Goal: Information Seeking & Learning: Learn about a topic

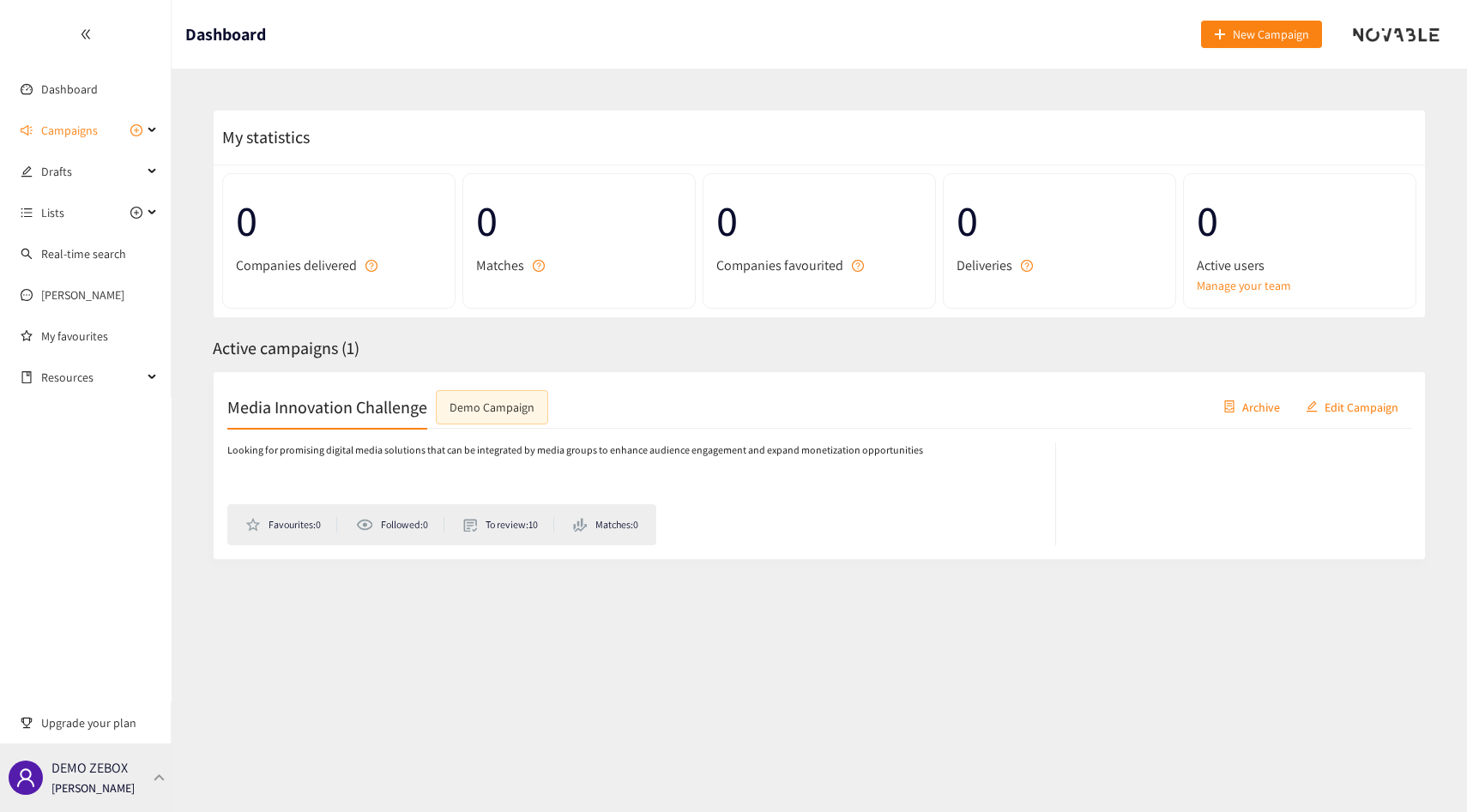
click at [80, 776] on p "DEMO ZEBOX" at bounding box center [89, 768] width 77 height 22
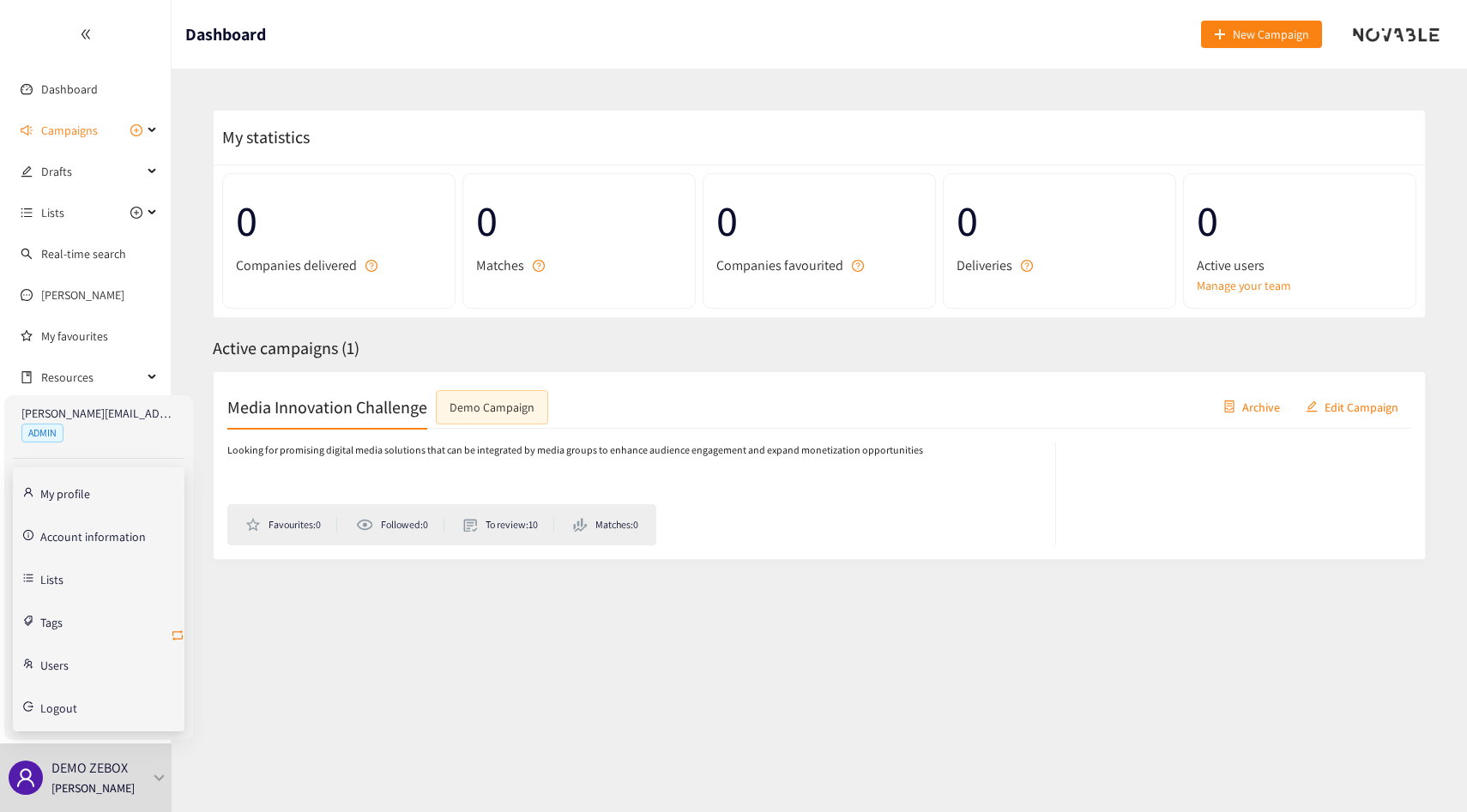
click at [177, 629] on icon "retweet" at bounding box center [177, 635] width 13 height 13
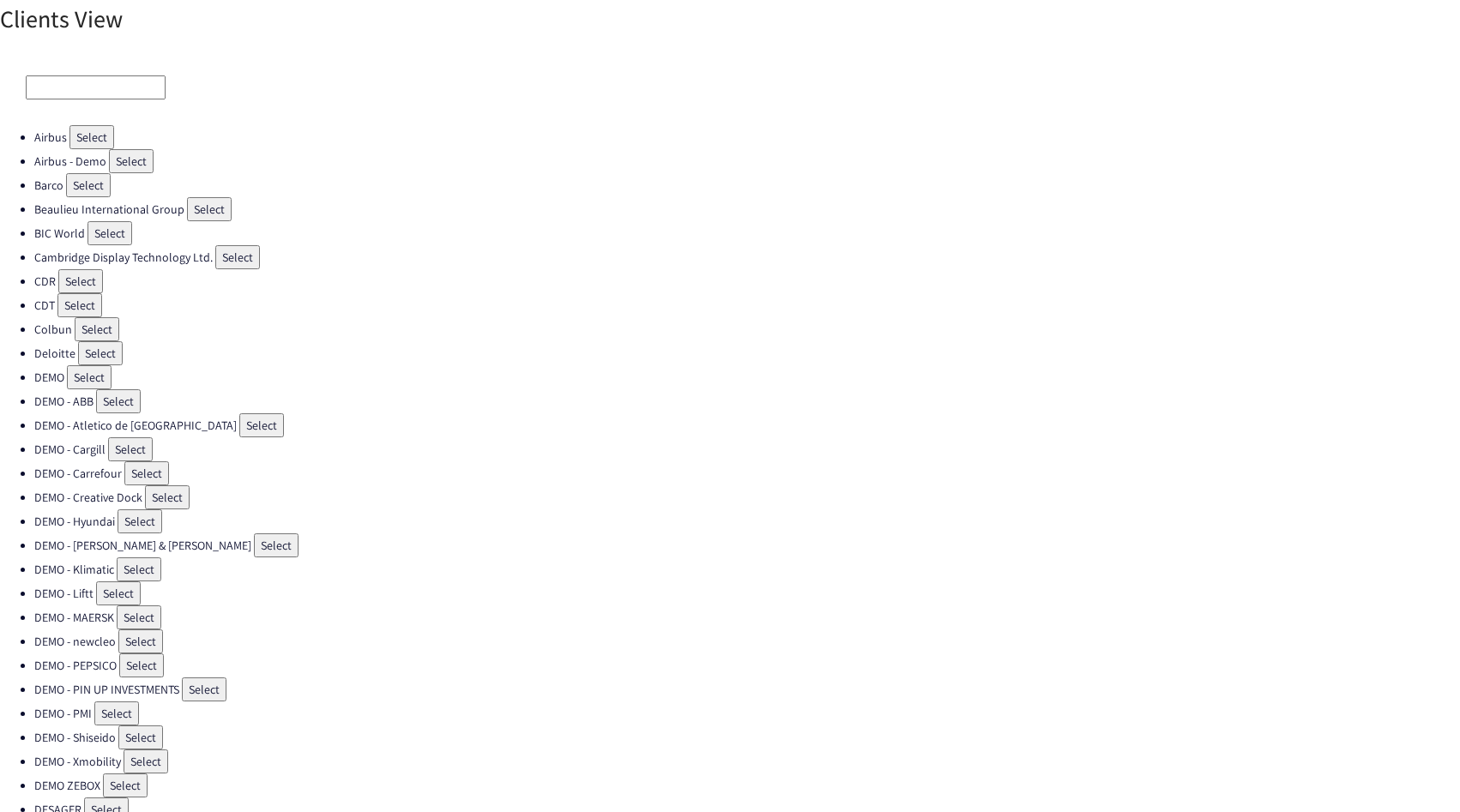
click at [67, 58] on div at bounding box center [730, 88] width 1460 height 76
click at [67, 102] on div at bounding box center [730, 88] width 1460 height 76
click at [77, 91] on input at bounding box center [96, 87] width 140 height 24
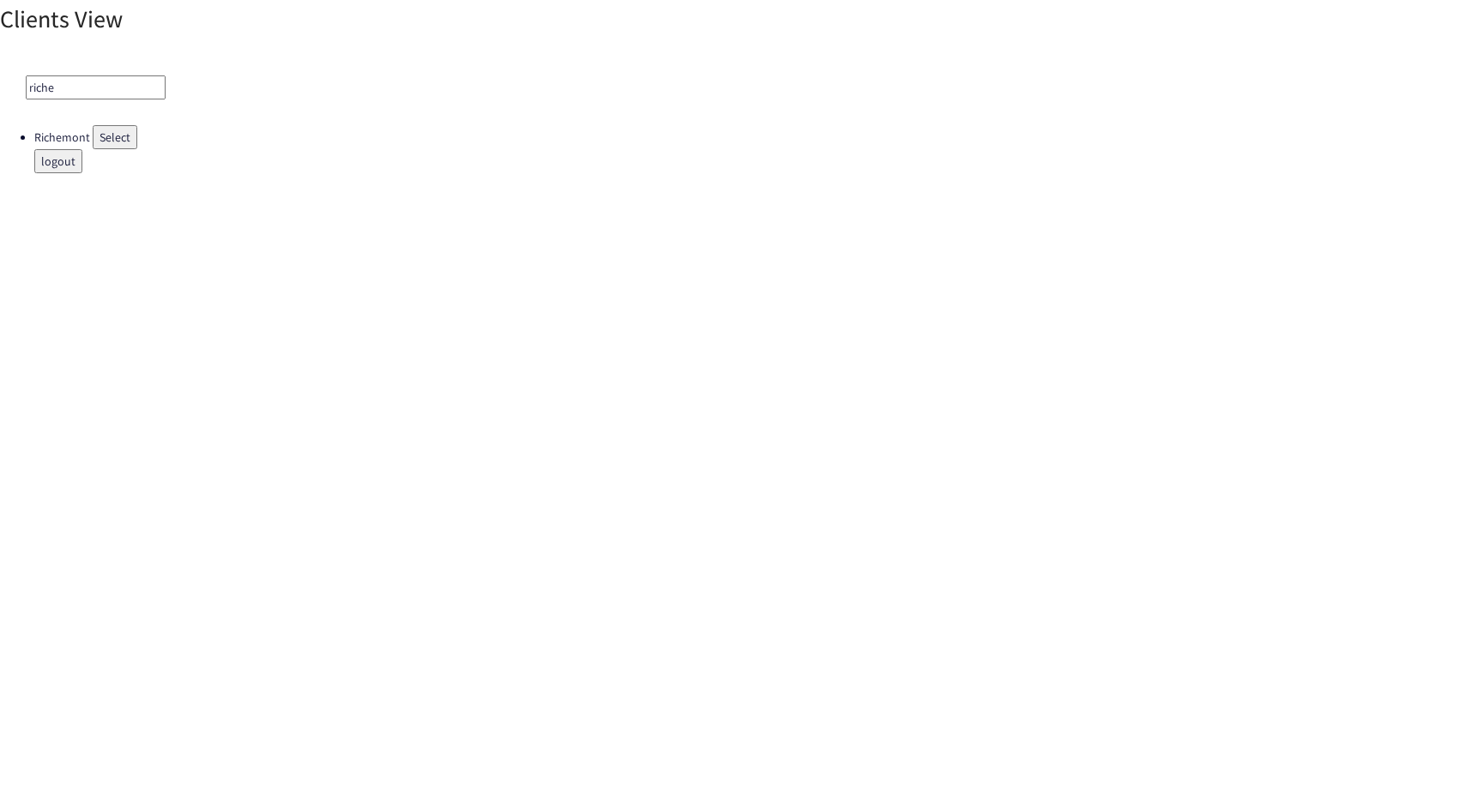
type input "riche"
click at [115, 142] on button "Select" at bounding box center [115, 136] width 44 height 24
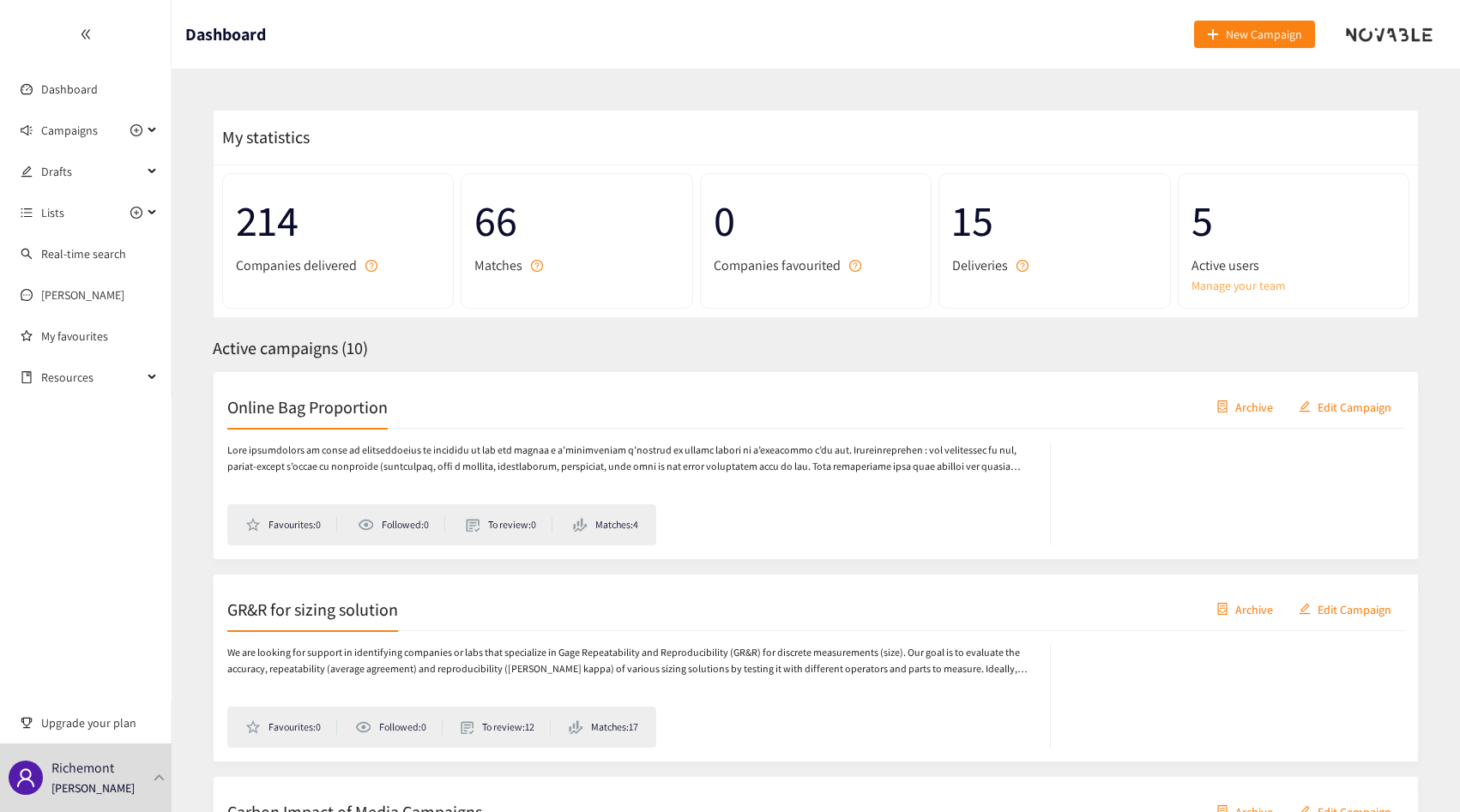
click at [1234, 287] on link "Manage your team" at bounding box center [1294, 286] width 205 height 19
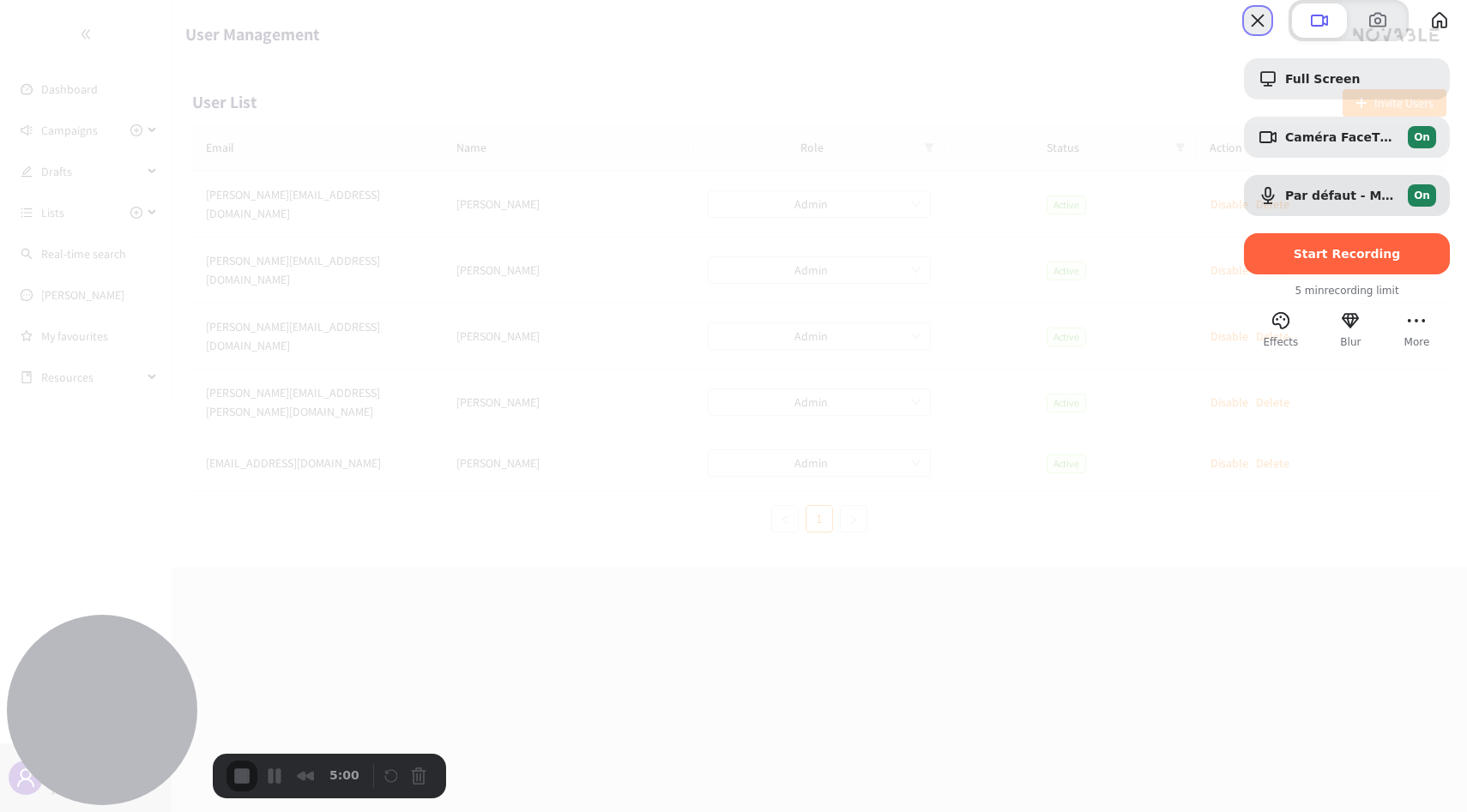
click at [1244, 34] on button "Close" at bounding box center [1257, 20] width 27 height 27
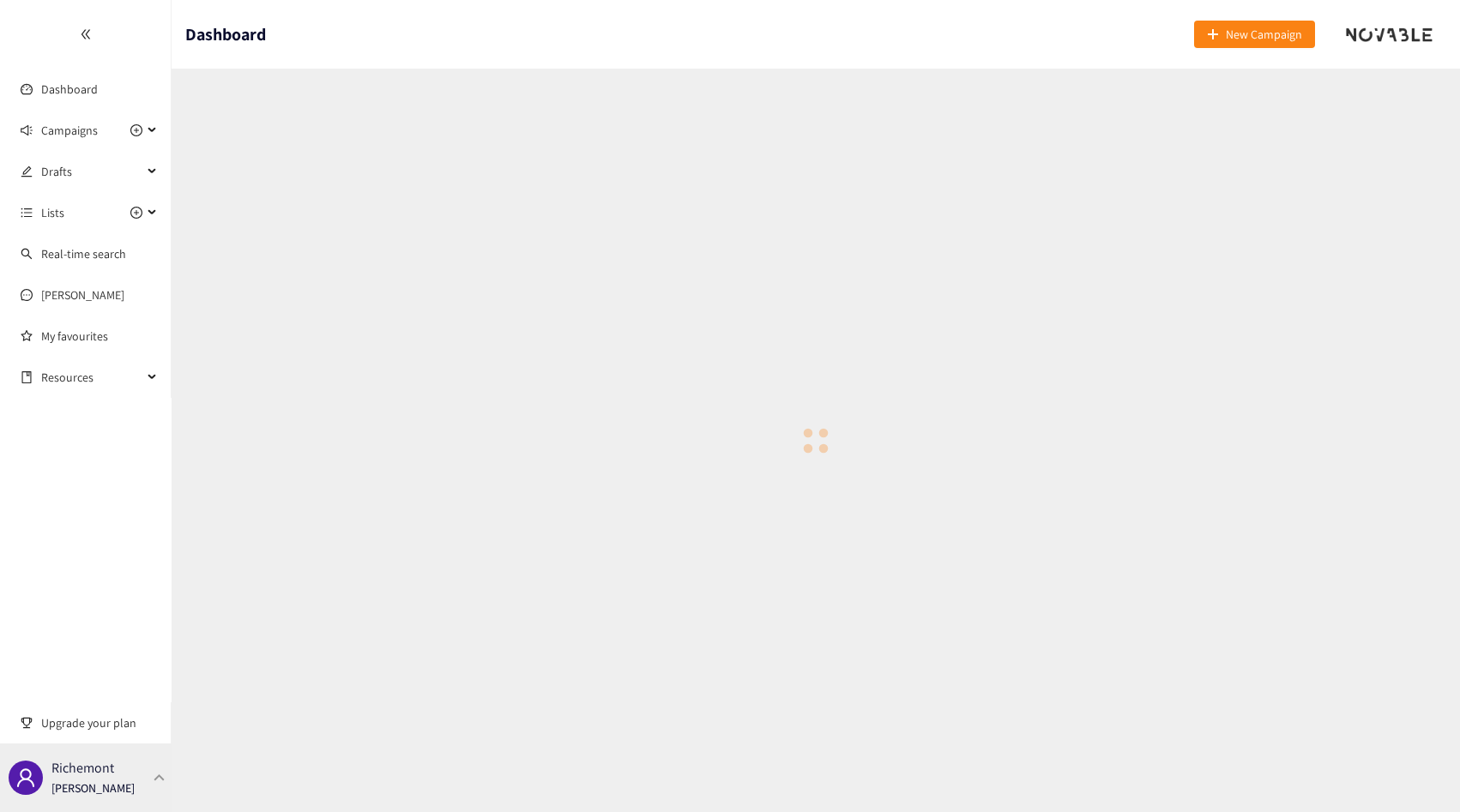
click at [143, 758] on div "Richemont [PERSON_NAME]" at bounding box center [85, 778] width 171 height 68
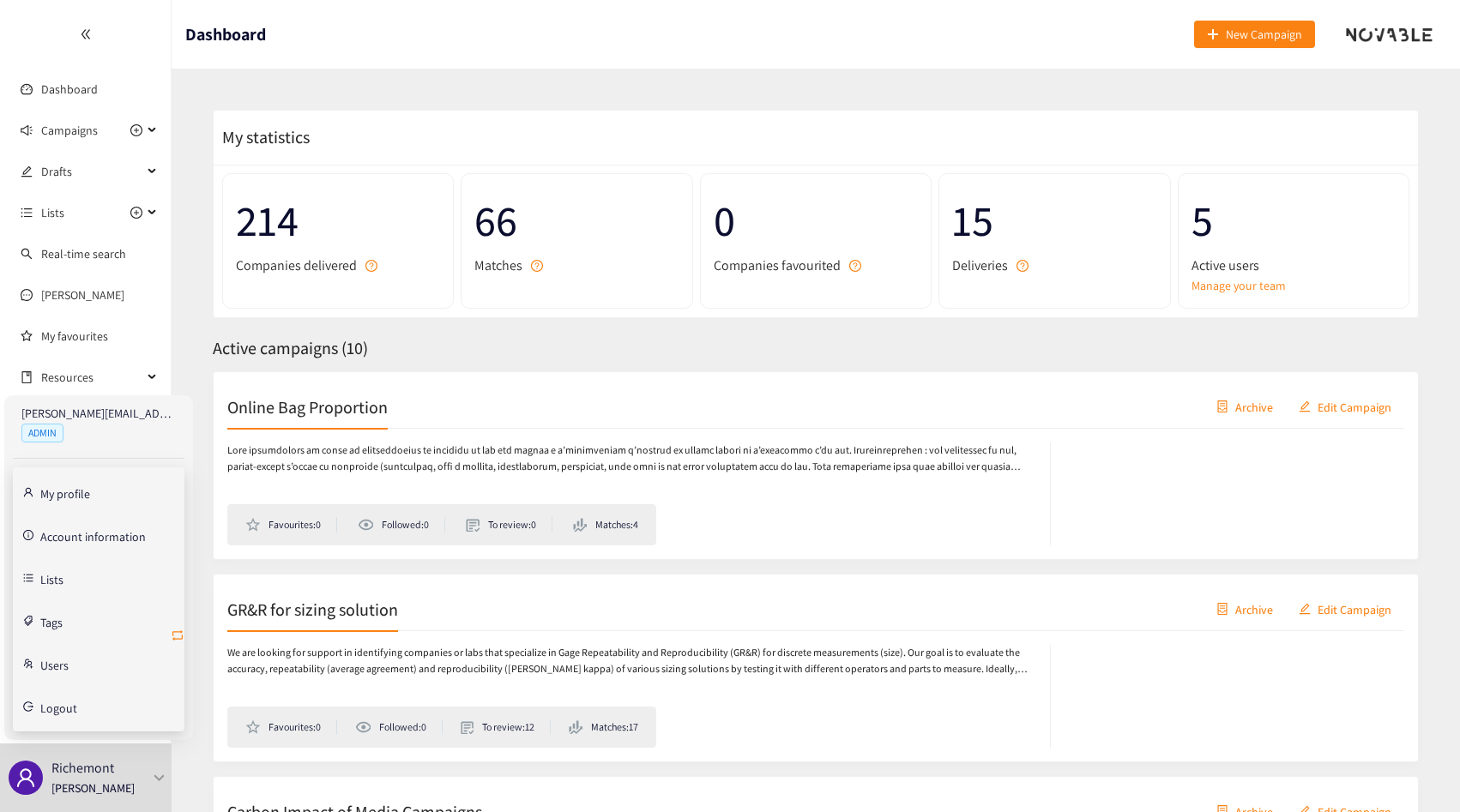
click at [177, 631] on icon "retweet" at bounding box center [177, 635] width 10 height 10
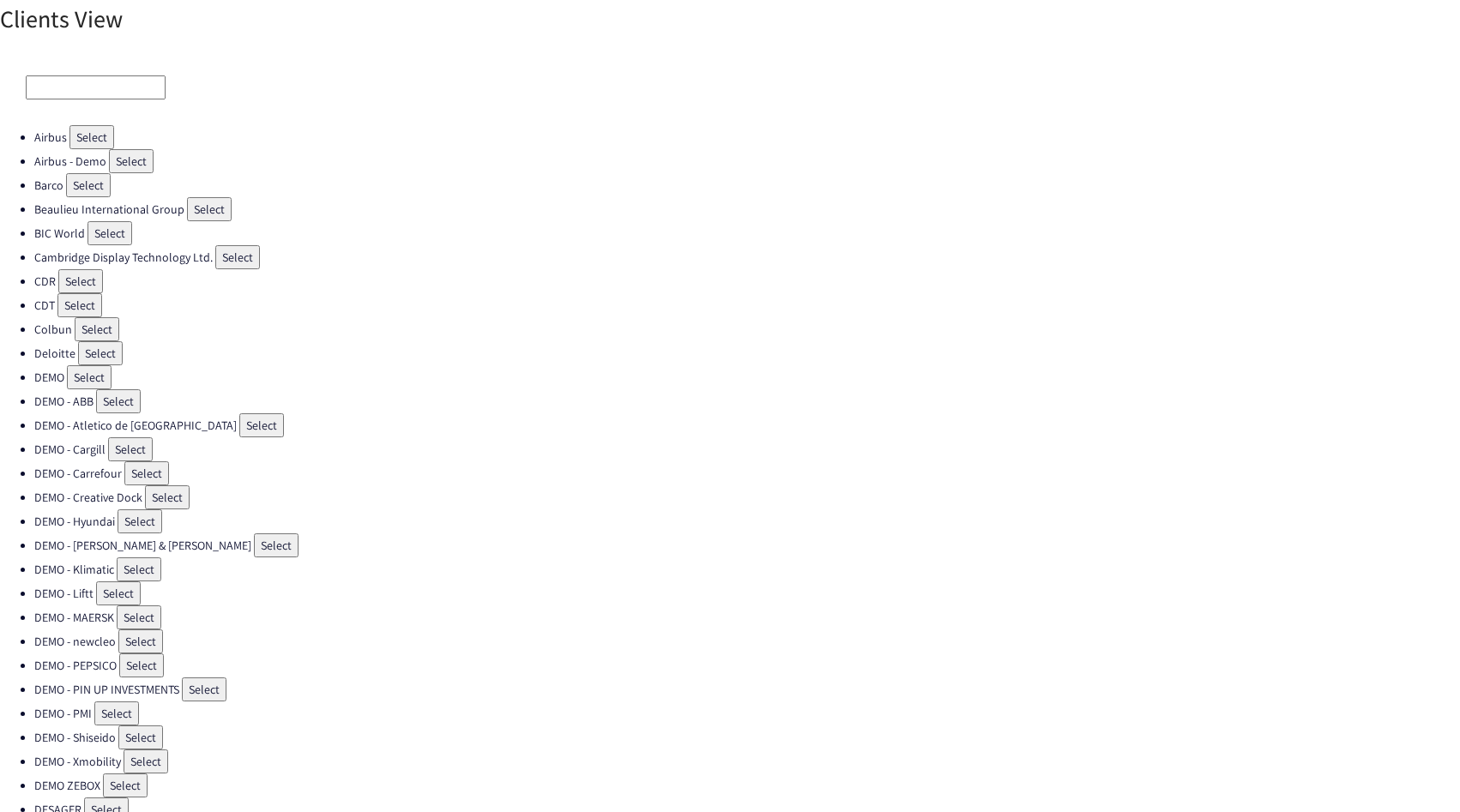
click at [54, 97] on input at bounding box center [96, 87] width 140 height 24
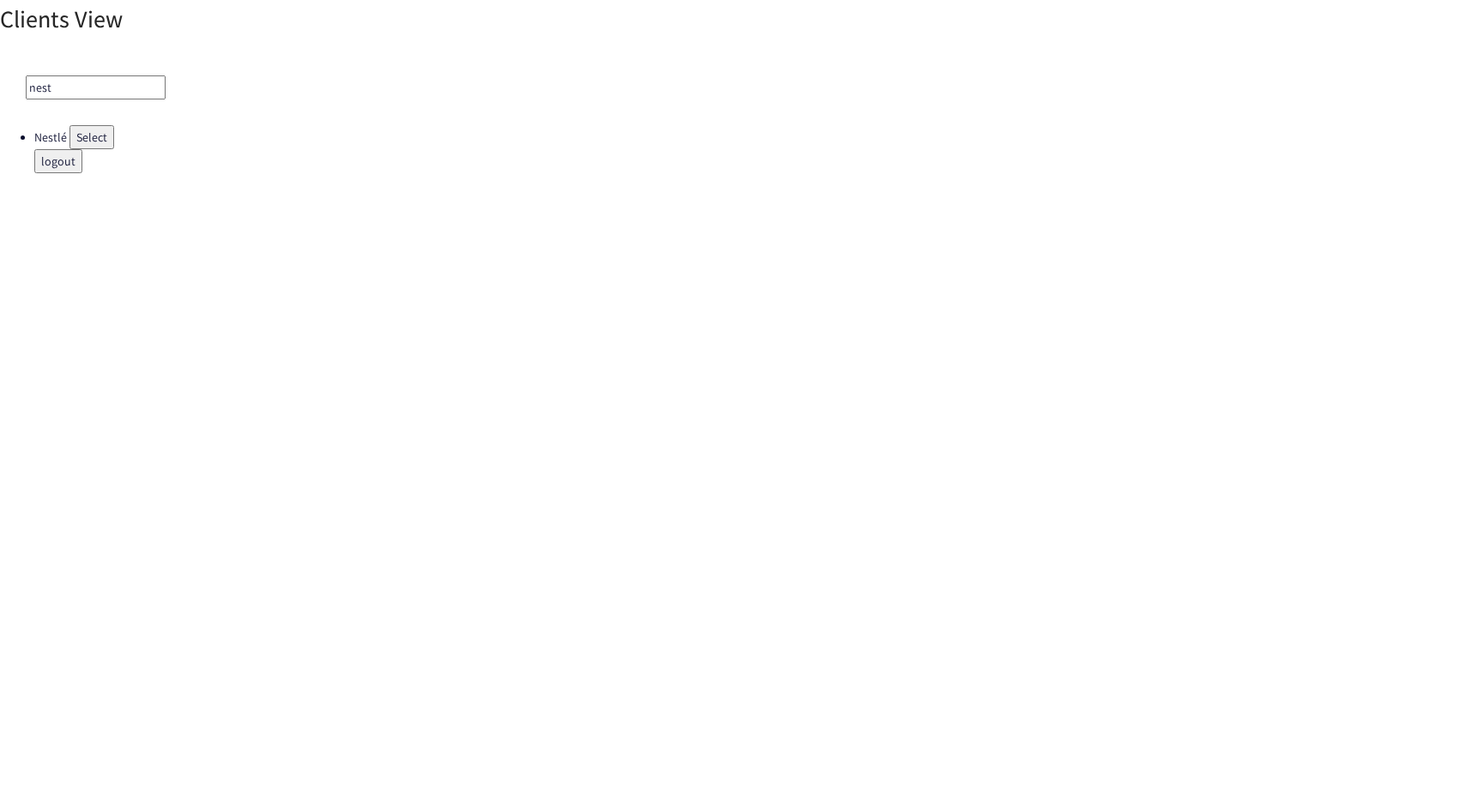
type input "nest"
click at [104, 148] on button "Select" at bounding box center [91, 136] width 44 height 24
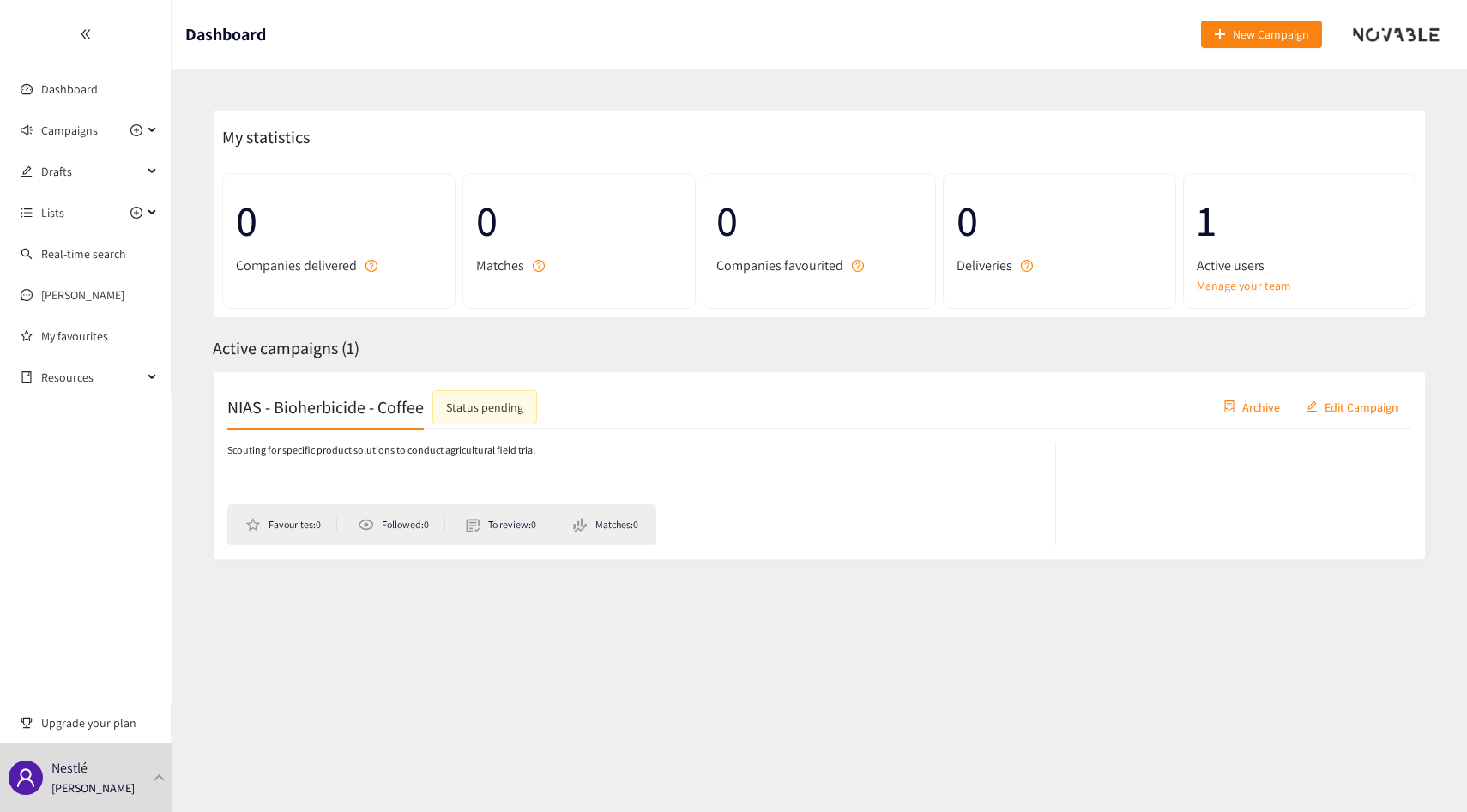
click at [309, 417] on h2 "NIAS - Bioherbicide - Coffee" at bounding box center [326, 406] width 197 height 24
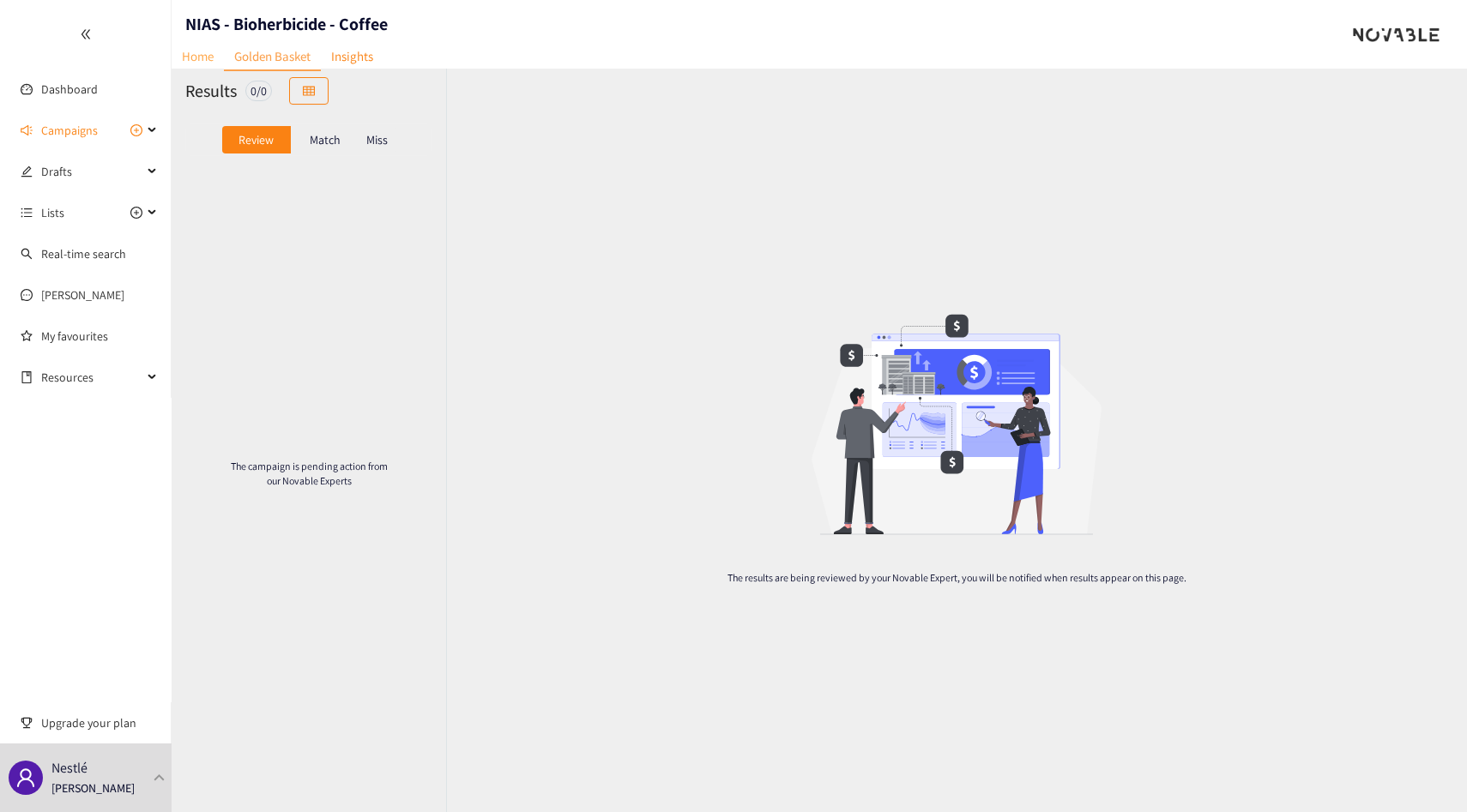
click at [205, 44] on link "Home" at bounding box center [197, 56] width 52 height 26
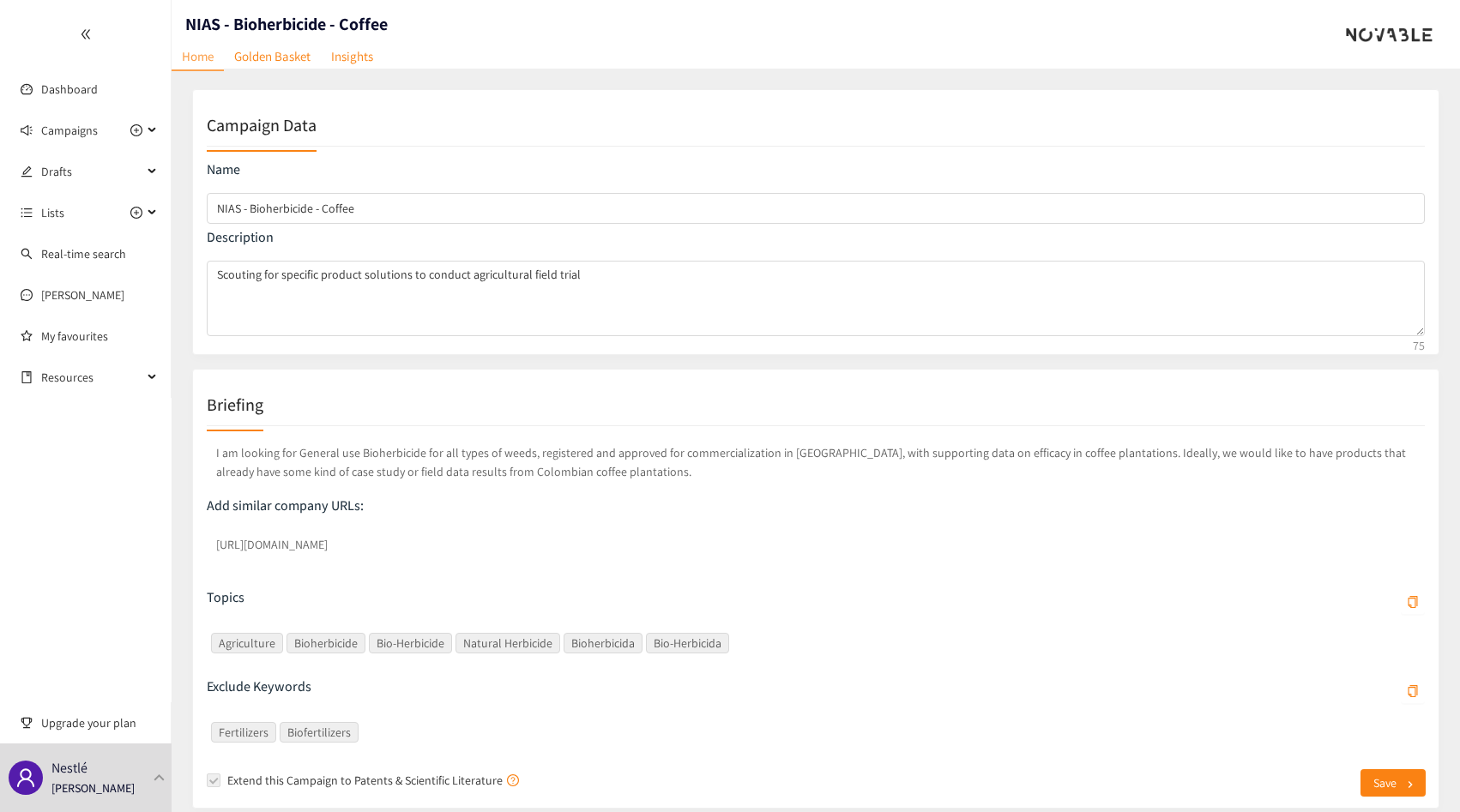
click at [490, 470] on p "I am looking for General use Bioherbicide for all types of weeds, registered an…" at bounding box center [815, 462] width 1219 height 44
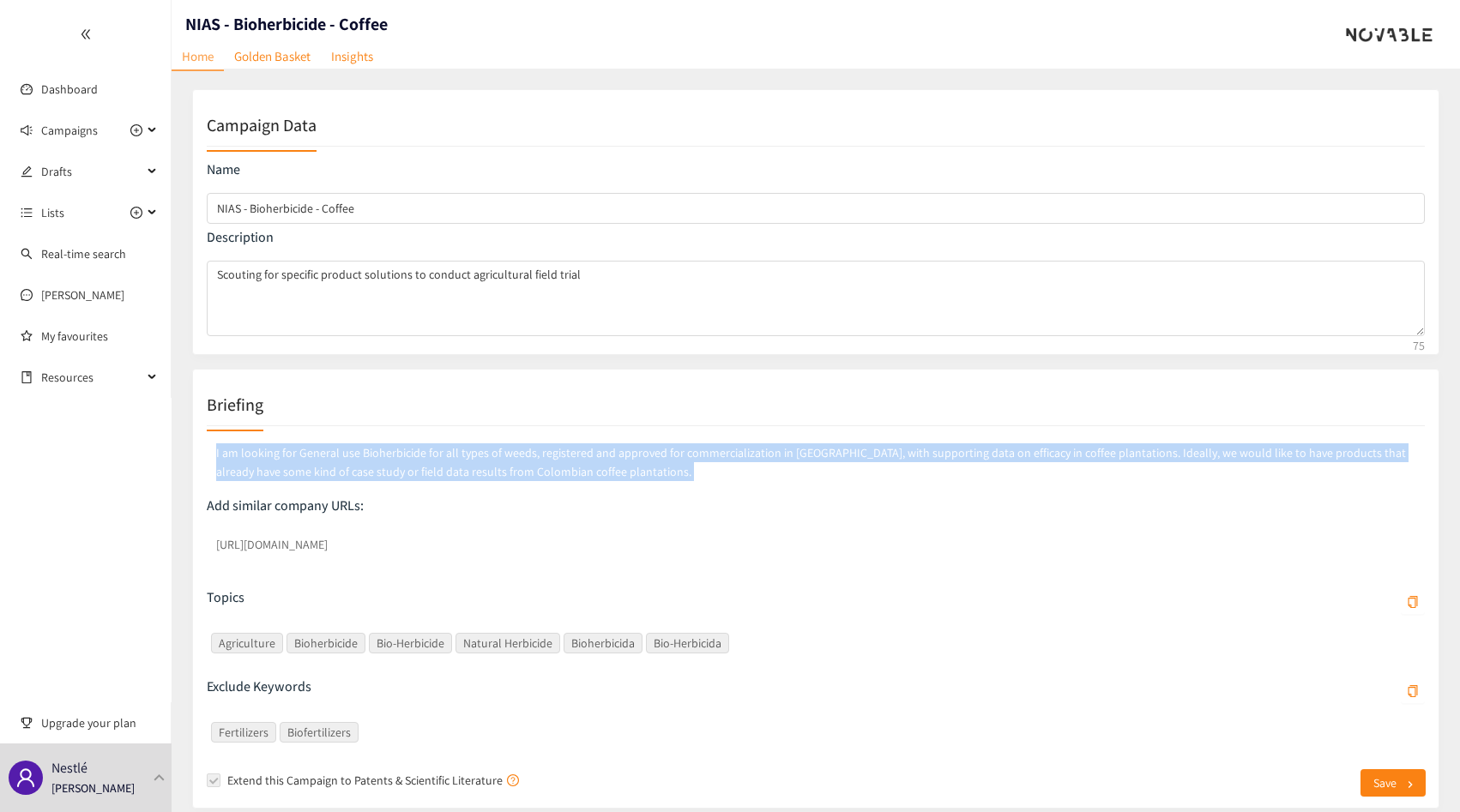
click at [490, 470] on p "I am looking for General use Bioherbicide for all types of weeds, registered an…" at bounding box center [815, 462] width 1219 height 44
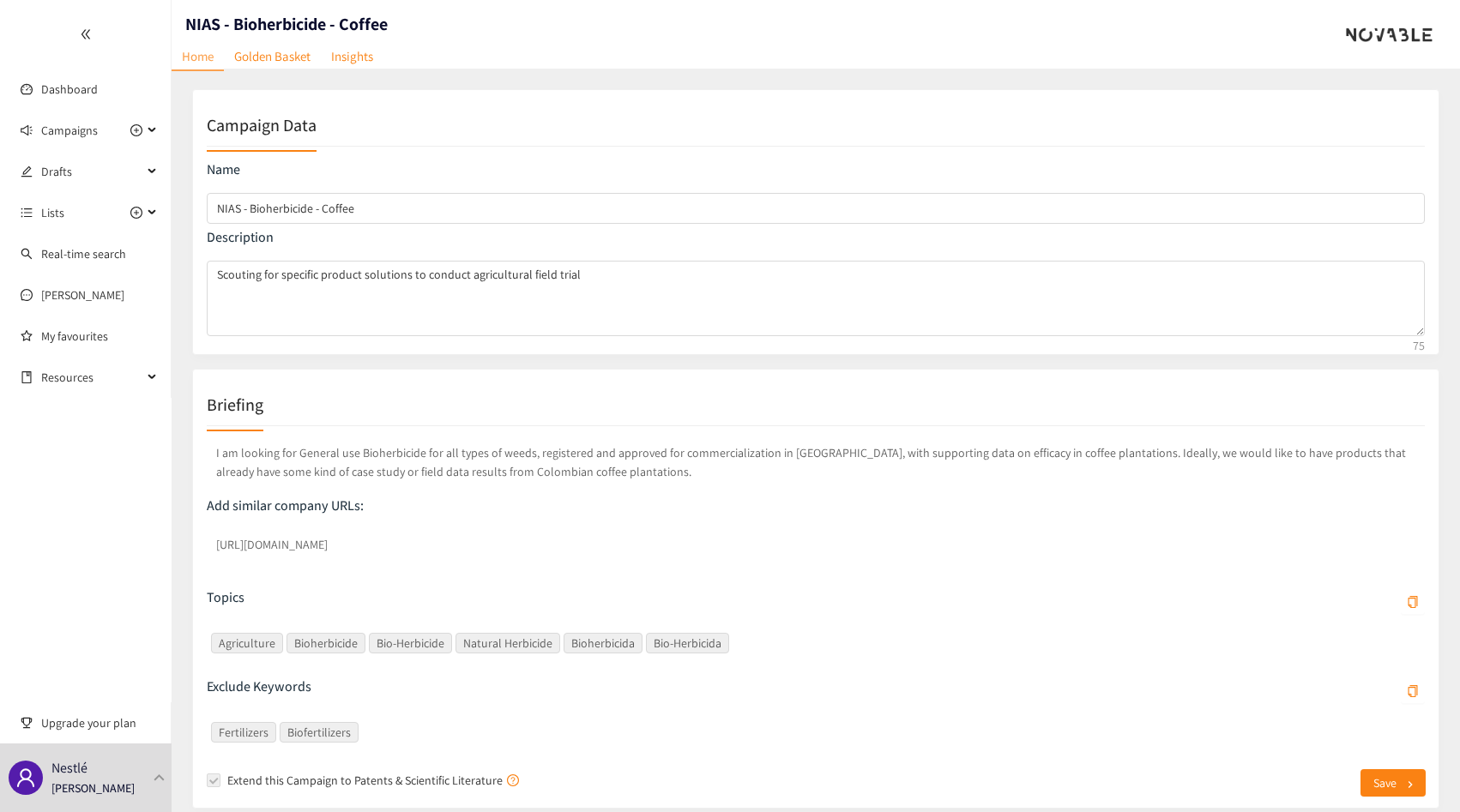
click at [605, 467] on p "I am looking for General use Bioherbicide for all types of weeds, registered an…" at bounding box center [815, 462] width 1219 height 44
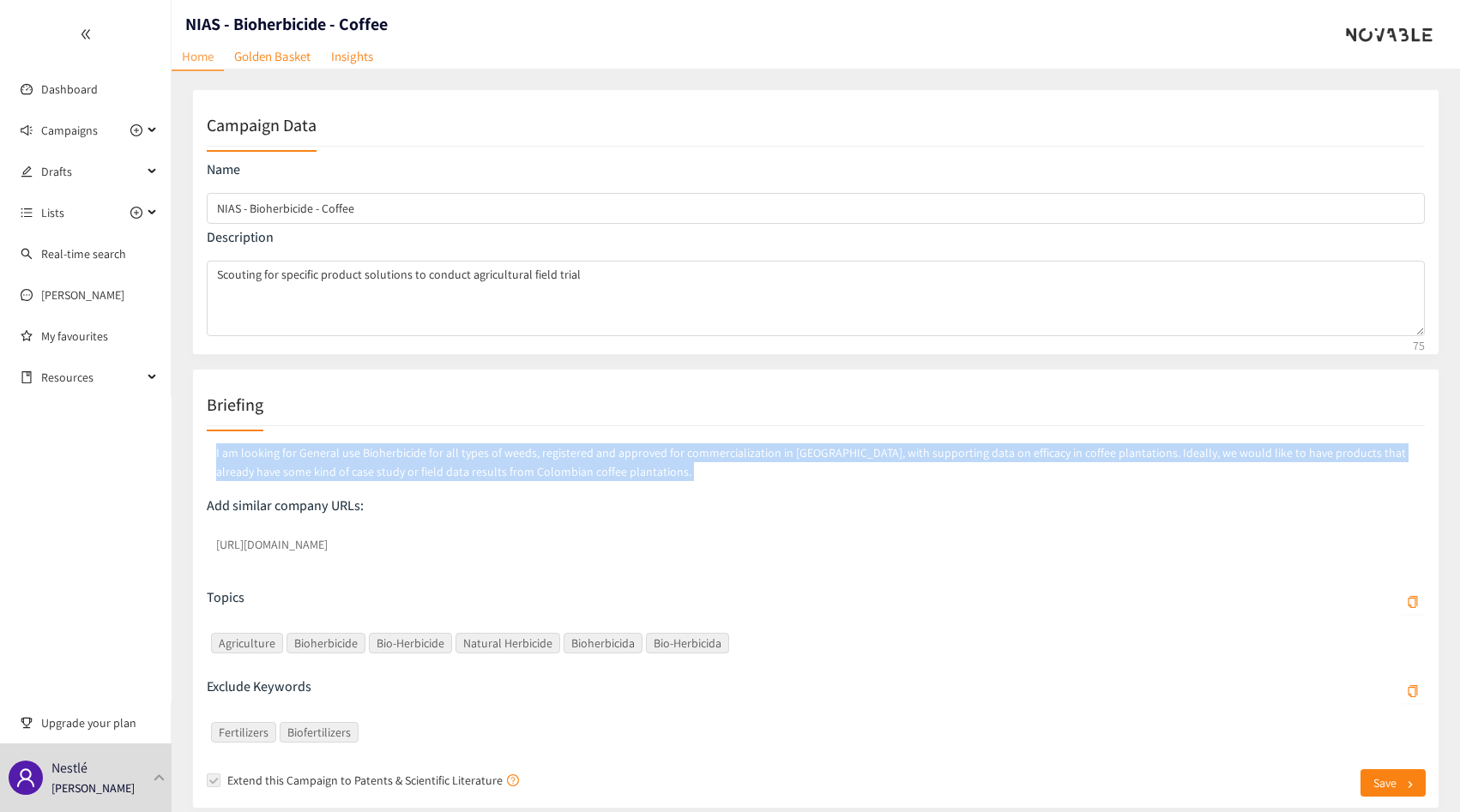
click at [605, 467] on p "I am looking for General use Bioherbicide for all types of weeds, registered an…" at bounding box center [815, 462] width 1219 height 44
click at [609, 469] on p "I am looking for General use Bioherbicide for all types of weeds, registered an…" at bounding box center [815, 462] width 1219 height 44
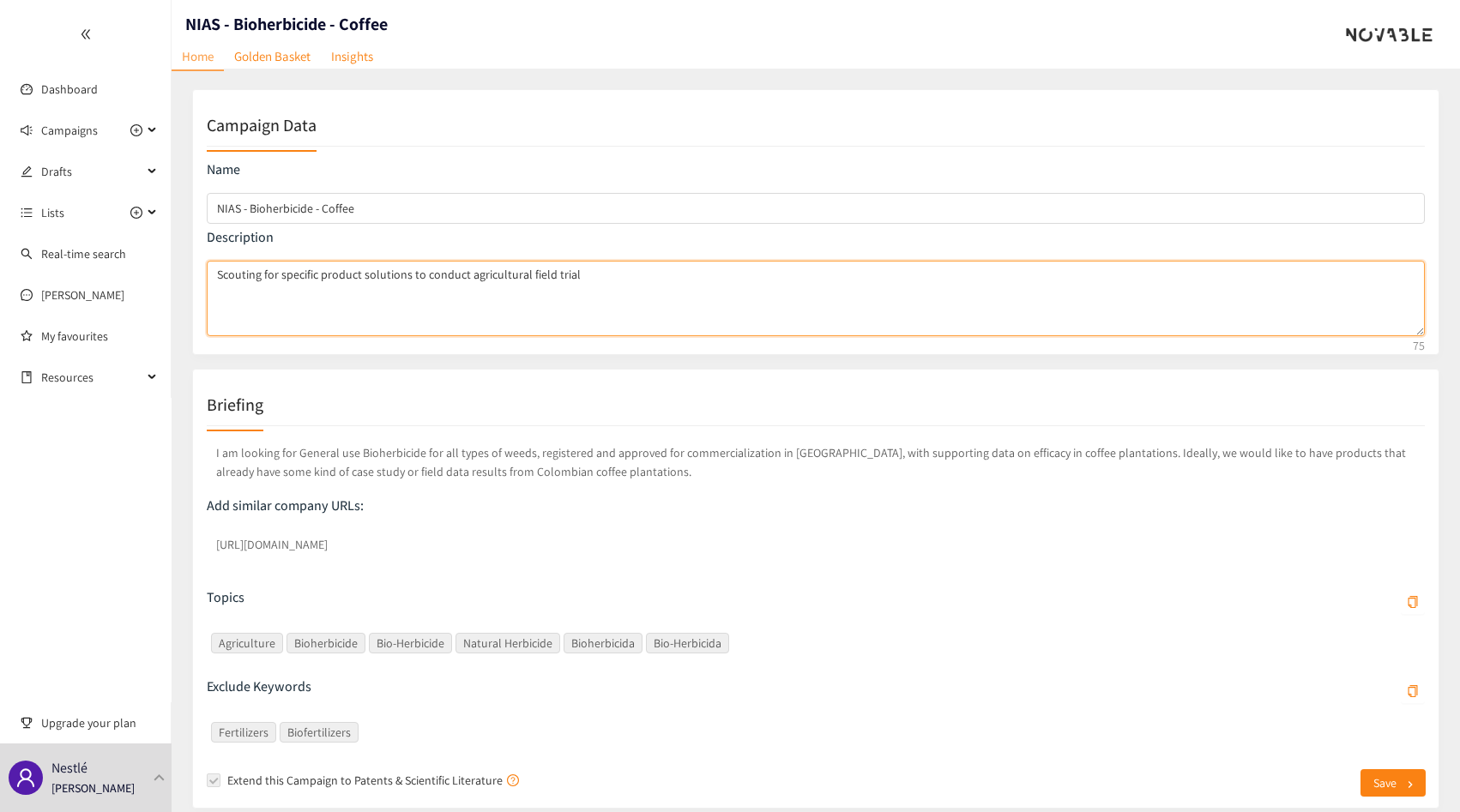
click at [345, 286] on textarea "Scouting for specific product solutions to conduct agricultural field trial" at bounding box center [815, 298] width 1219 height 76
drag, startPoint x: 89, startPoint y: 89, endPoint x: 116, endPoint y: 78, distance: 29.2
click at [88, 89] on link "Dashboard" at bounding box center [69, 89] width 57 height 15
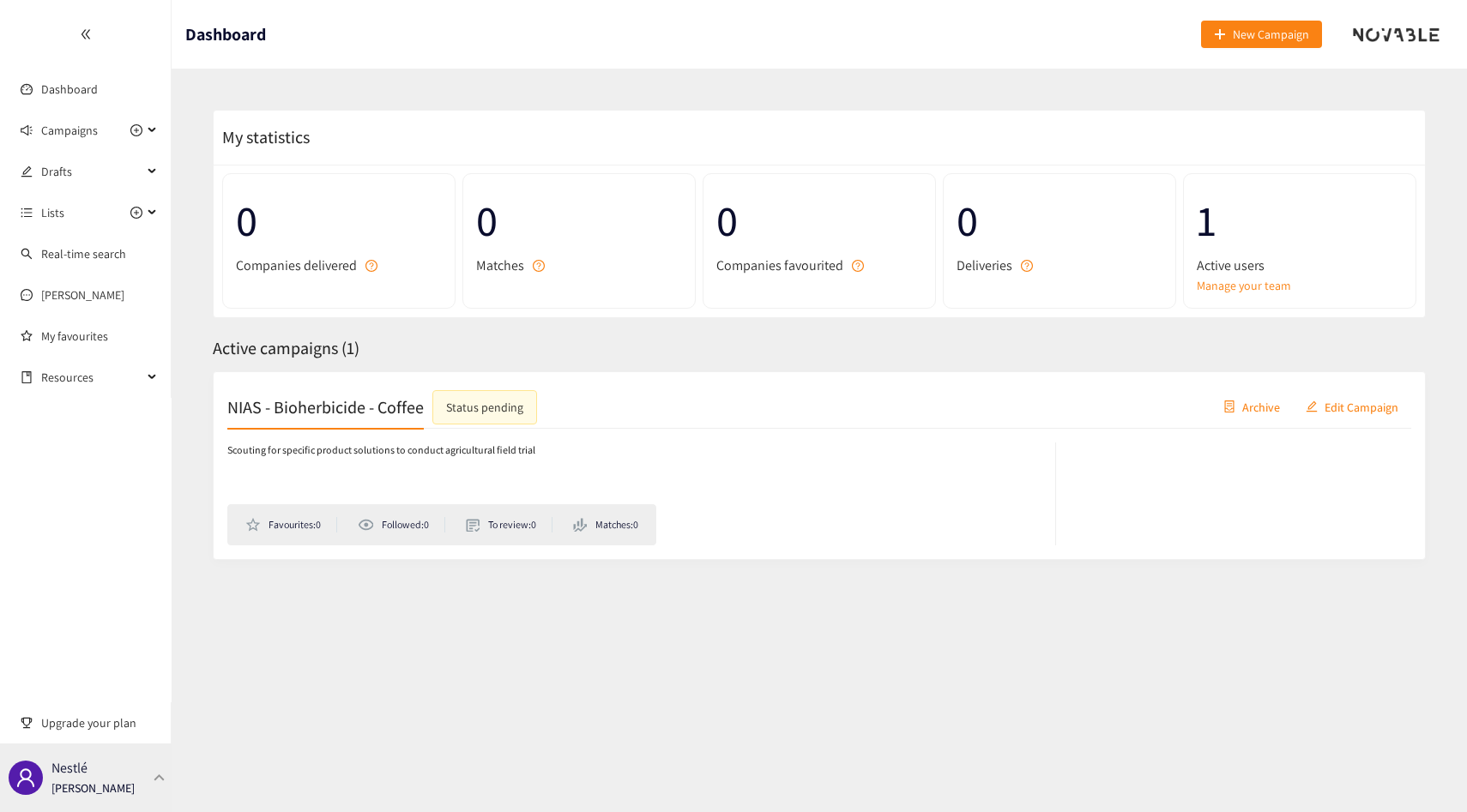
click at [96, 783] on p "[PERSON_NAME]" at bounding box center [93, 788] width 83 height 19
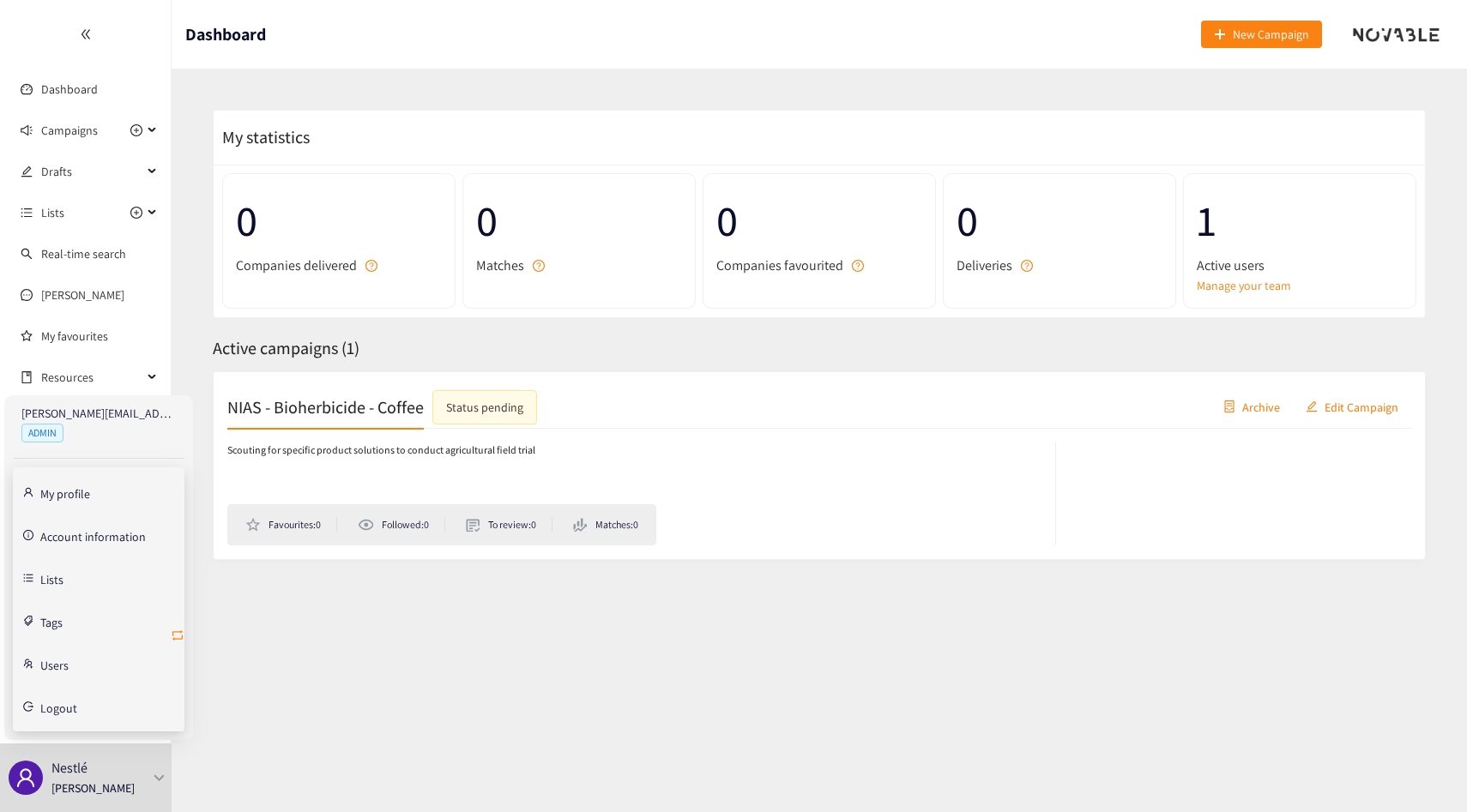
click at [180, 635] on icon "retweet" at bounding box center [177, 635] width 13 height 13
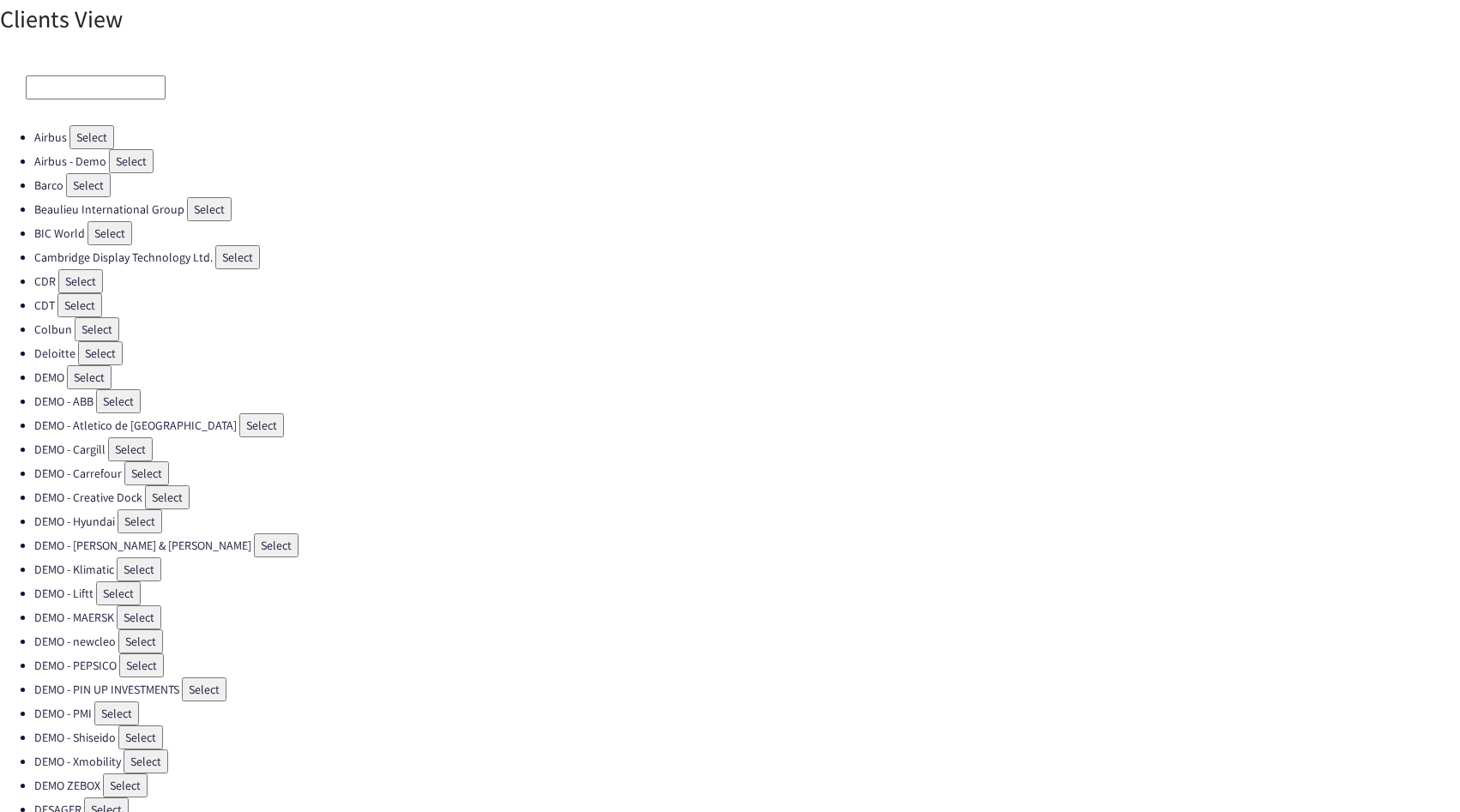
click at [68, 80] on input at bounding box center [96, 87] width 140 height 24
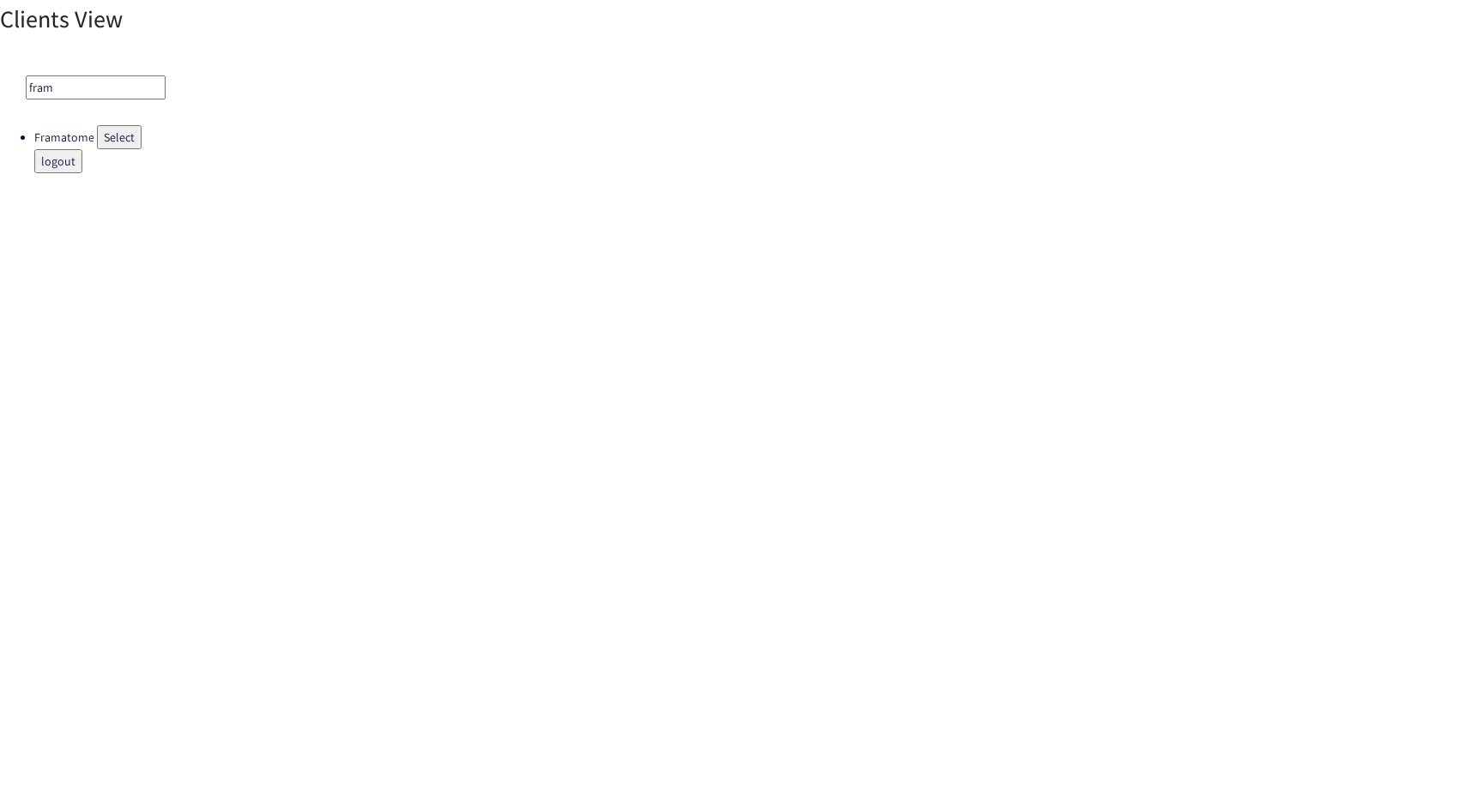
type input "fram"
click at [113, 132] on button "Select" at bounding box center [118, 136] width 44 height 24
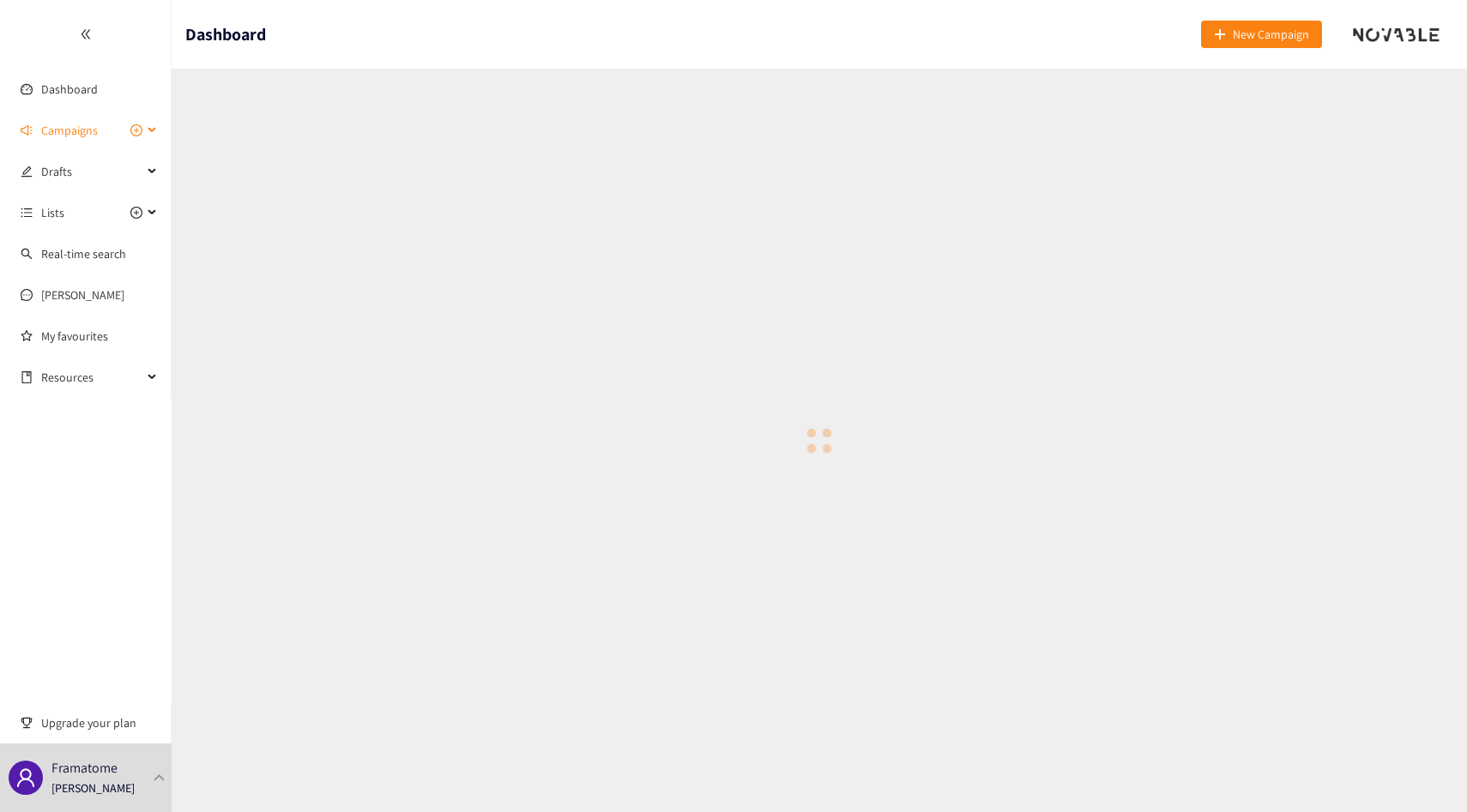
click at [105, 132] on span "Campaigns" at bounding box center [91, 131] width 101 height 34
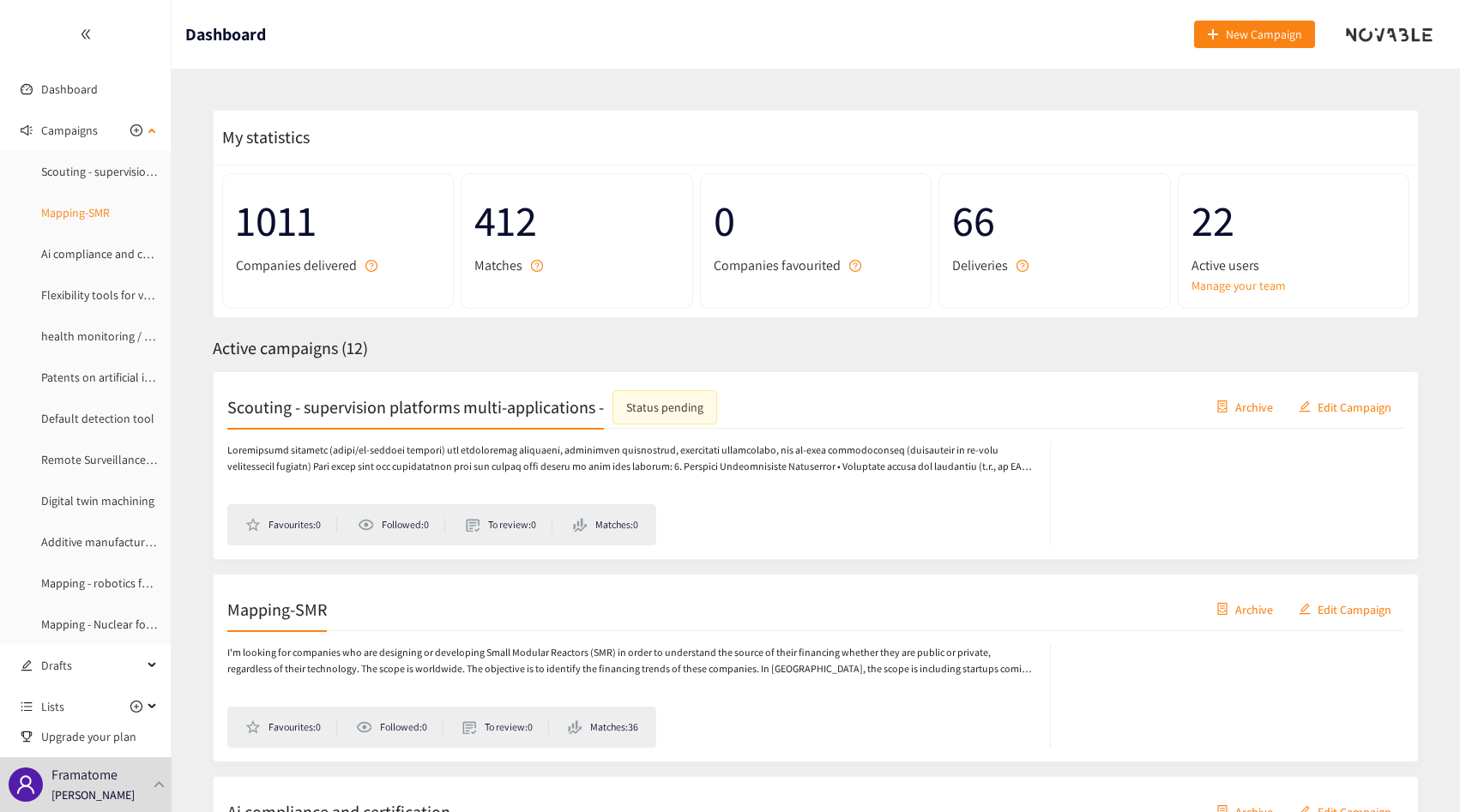
click at [76, 215] on link "Mapping-SMR" at bounding box center [75, 213] width 68 height 15
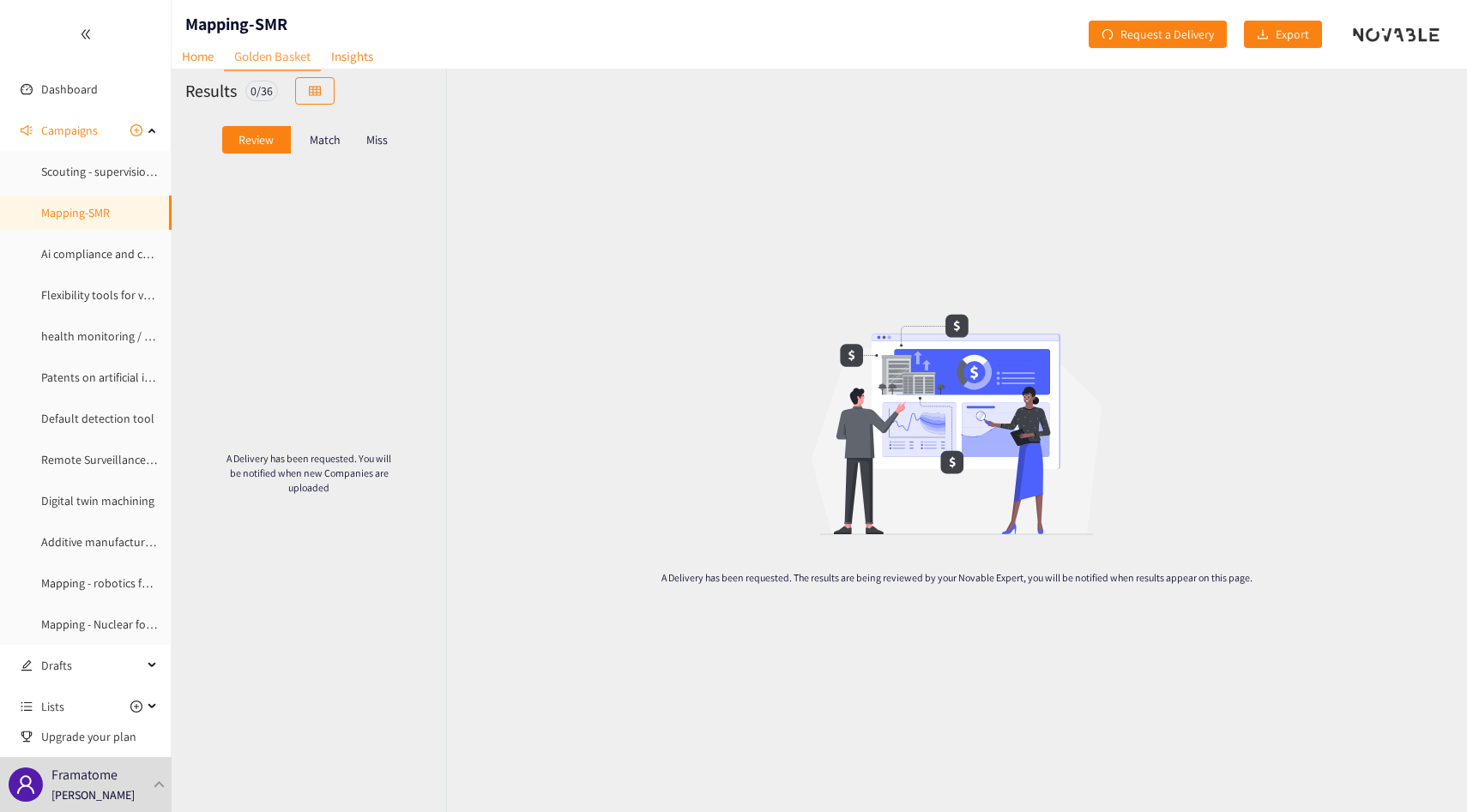
click at [325, 138] on p "Match" at bounding box center [325, 139] width 31 height 13
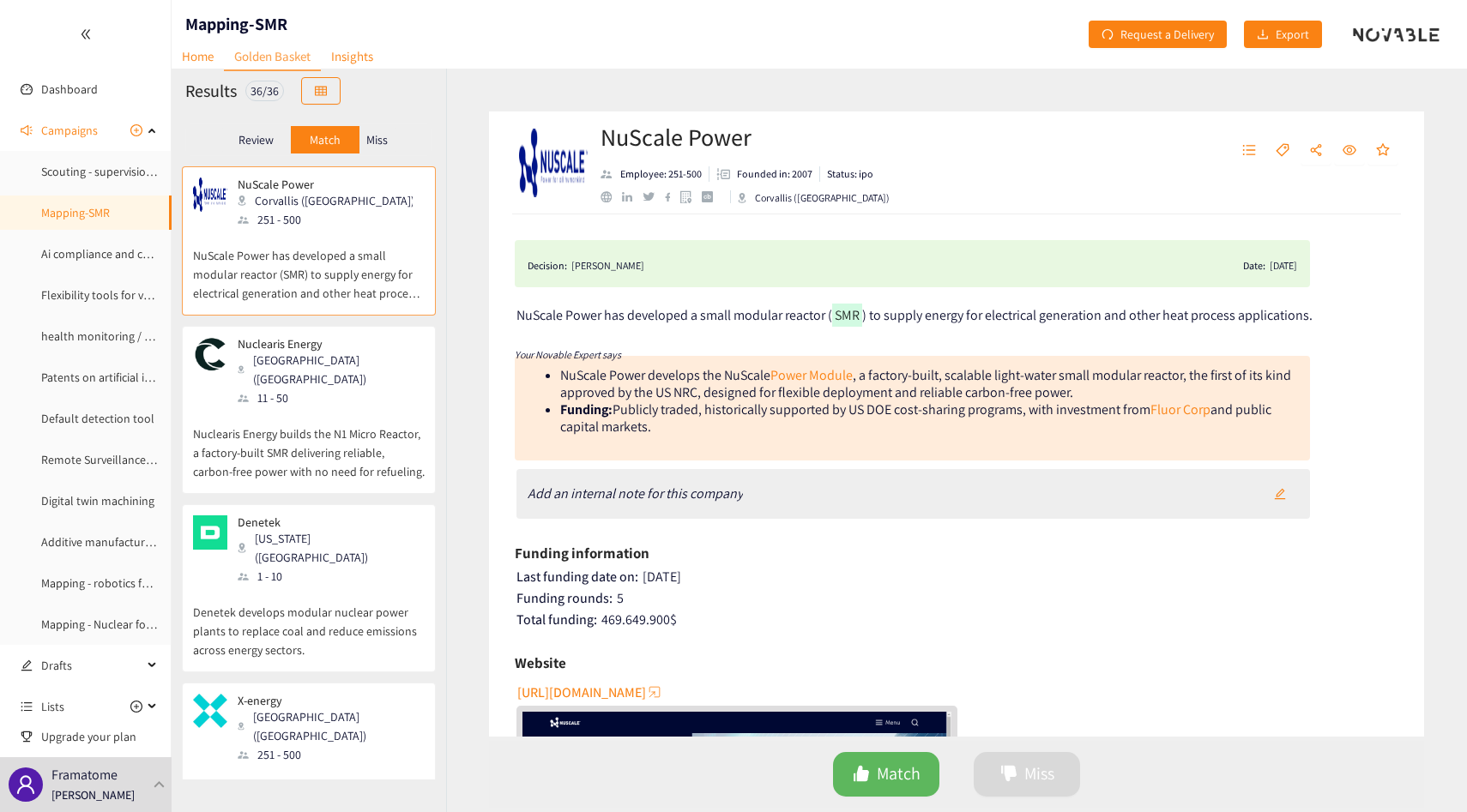
click at [355, 443] on p "Nuclearis Energy builds the N1 Micro Reactor, a factory-built SMR delivering re…" at bounding box center [309, 444] width 232 height 74
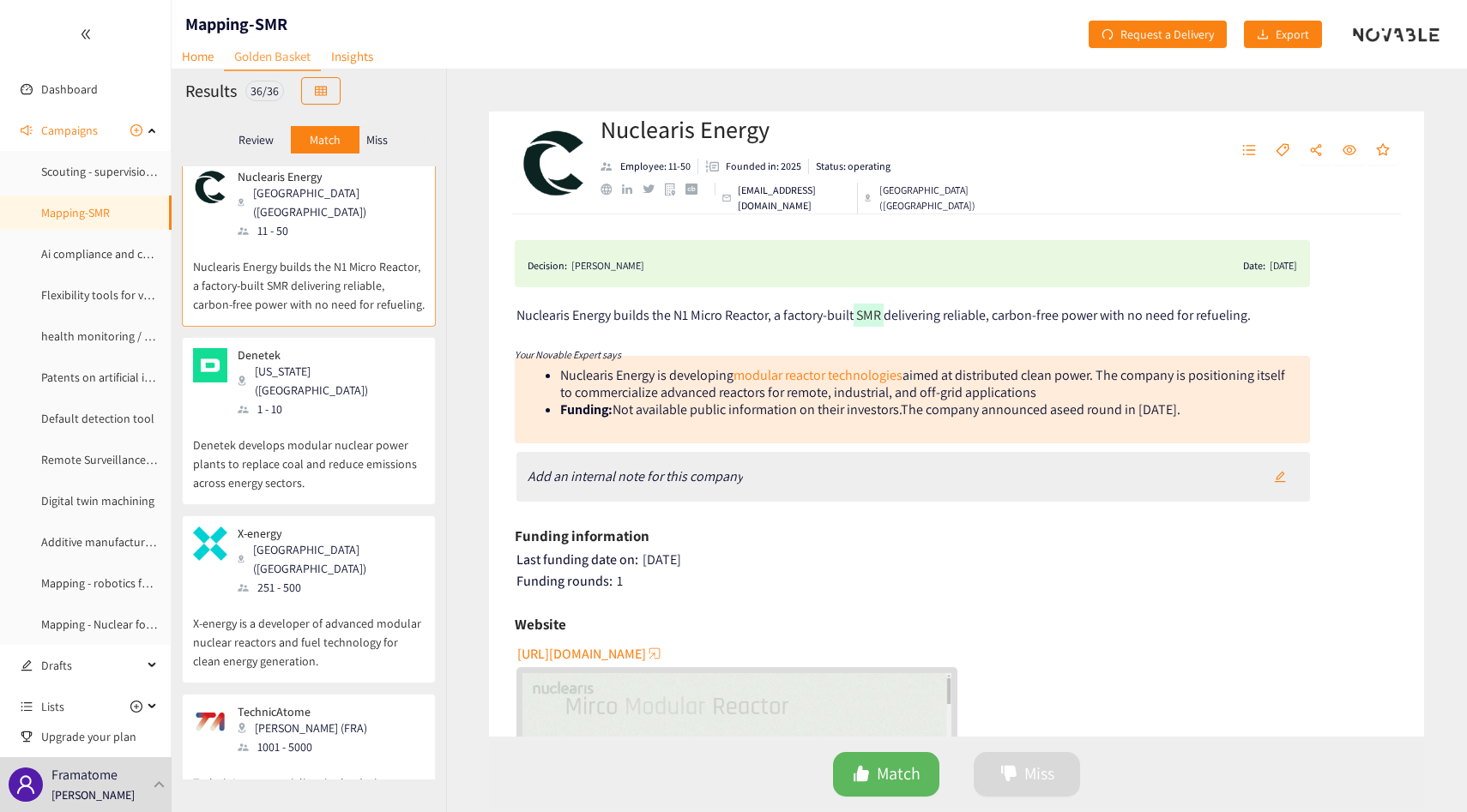
click at [355, 443] on p "Denetek develops modular nuclear power plants to replace coal and reduce emissi…" at bounding box center [309, 455] width 232 height 74
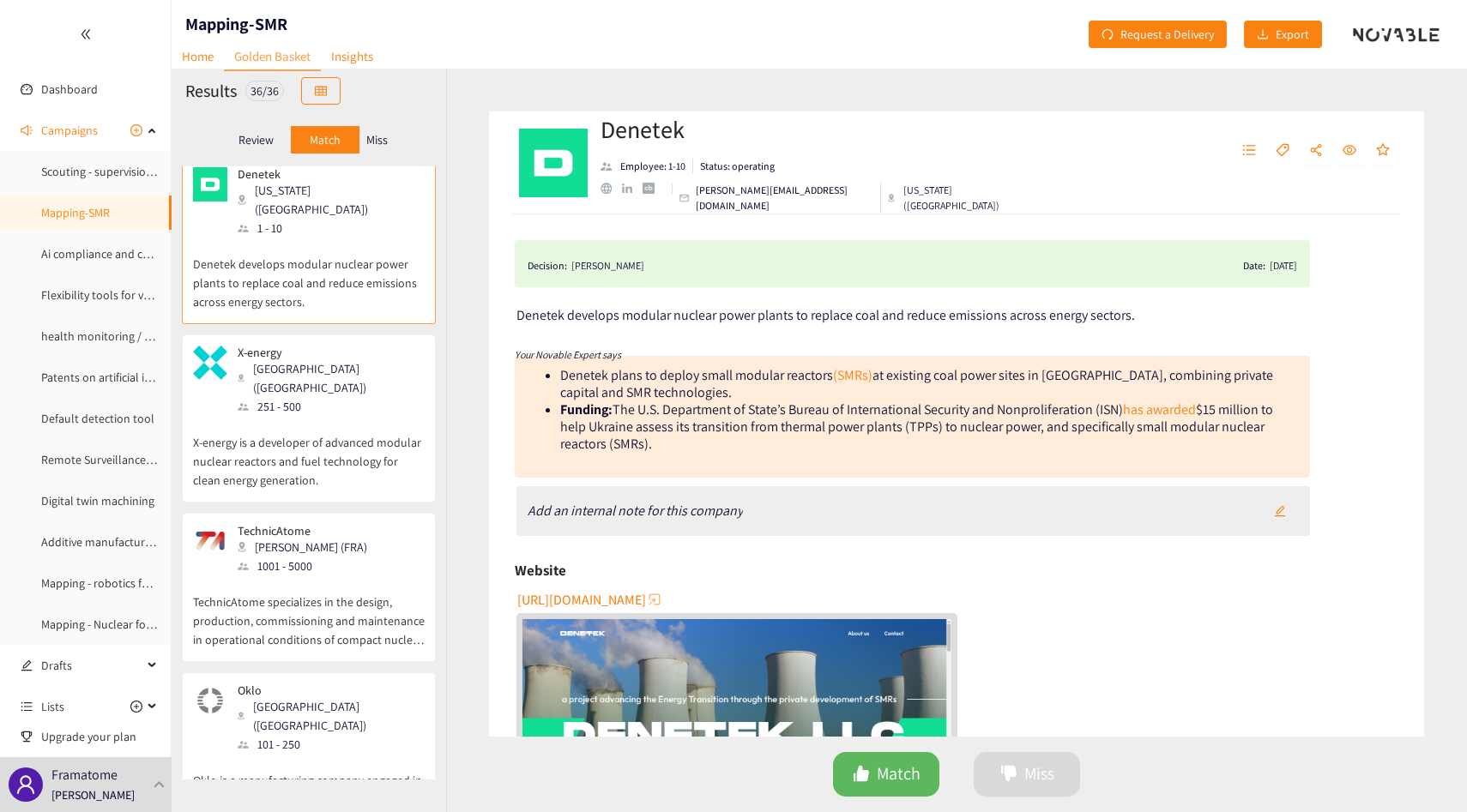
click at [355, 441] on div "X-energy Rockville (USA) 251 - 500 X-energy is a developer of advanced modular …" at bounding box center [309, 423] width 232 height 156
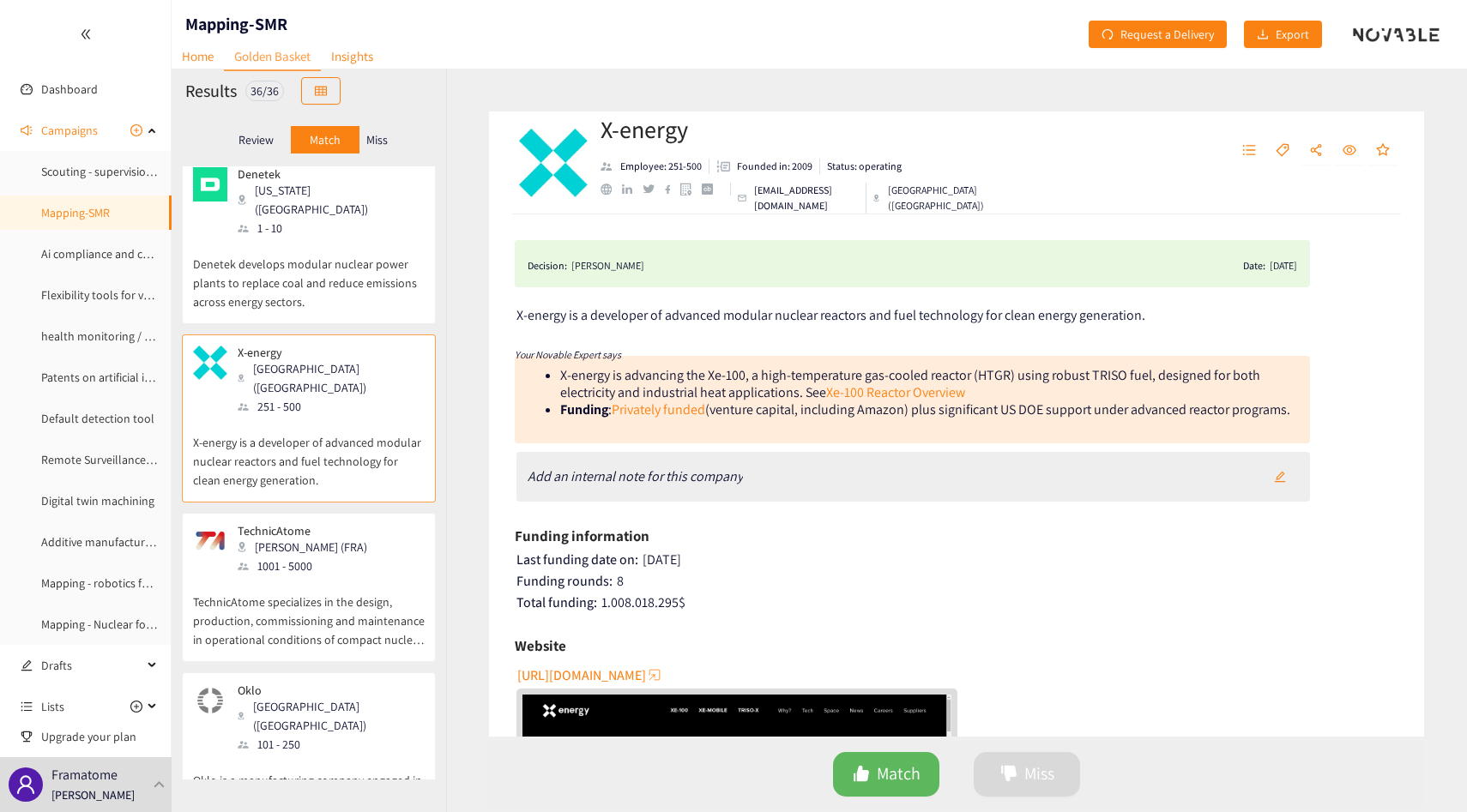
scroll to position [476, 0]
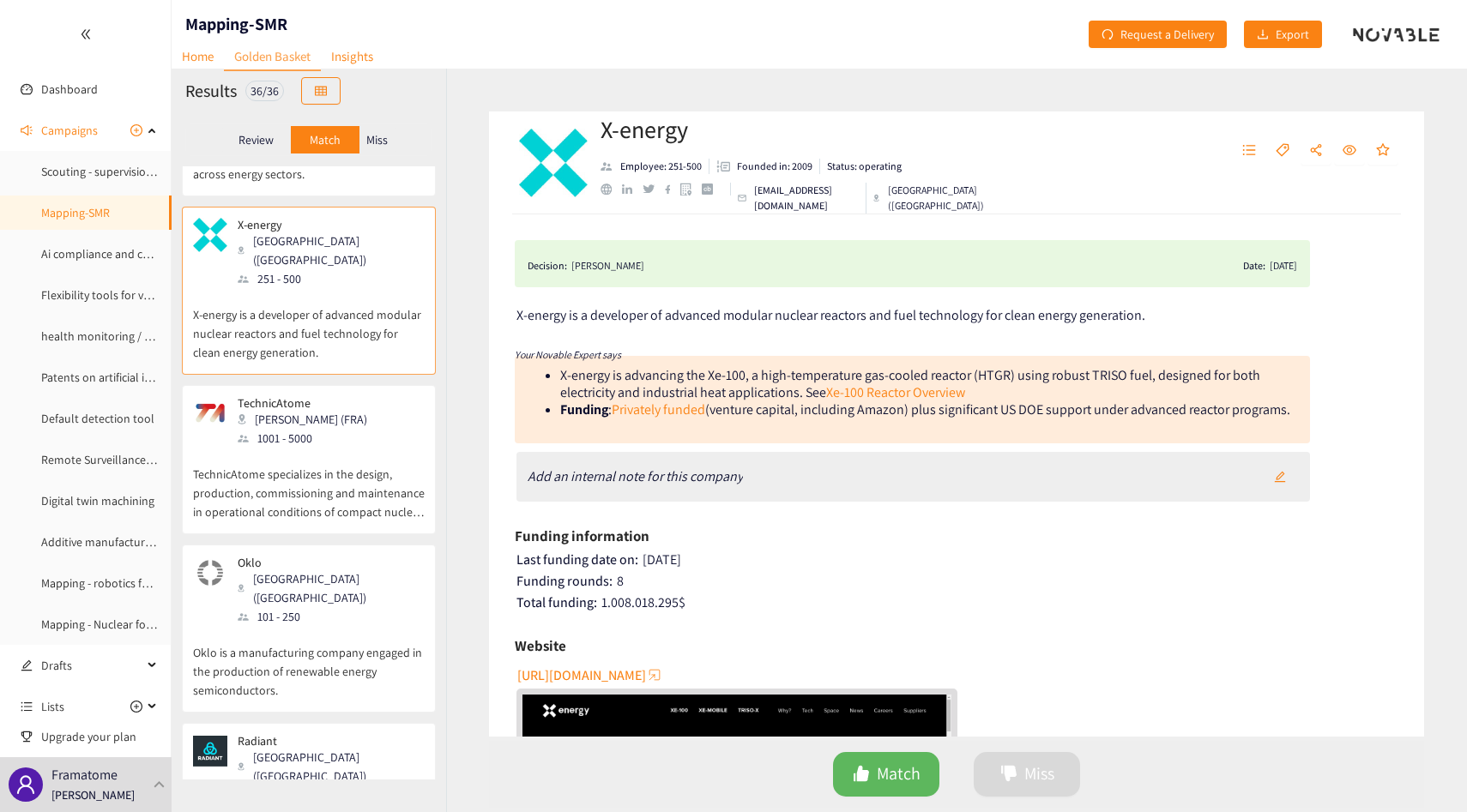
click at [355, 448] on p "TechnicAtome specializes in the design, production, commissioning and maintenan…" at bounding box center [309, 485] width 232 height 74
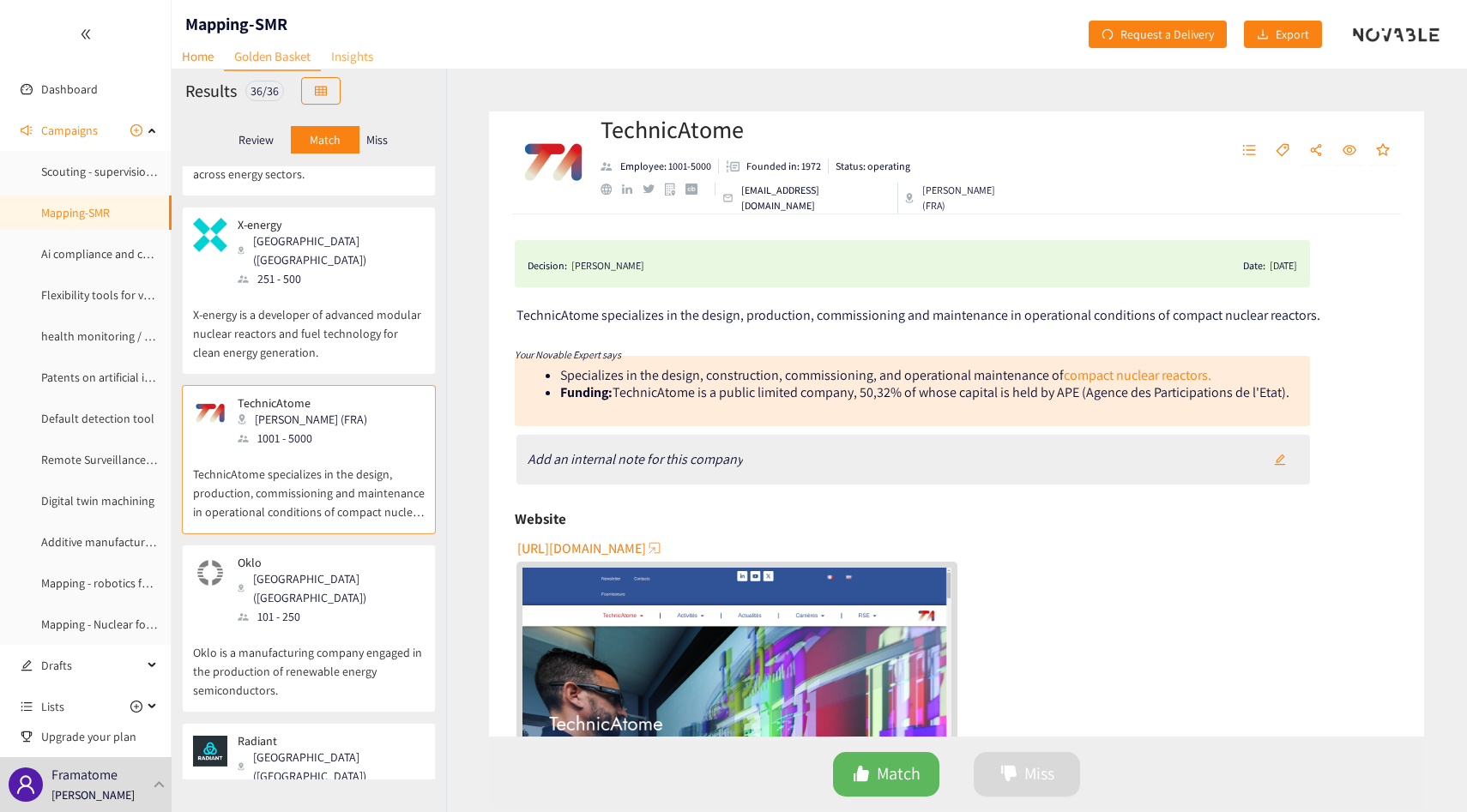
click at [345, 47] on link "Insights" at bounding box center [352, 56] width 62 height 26
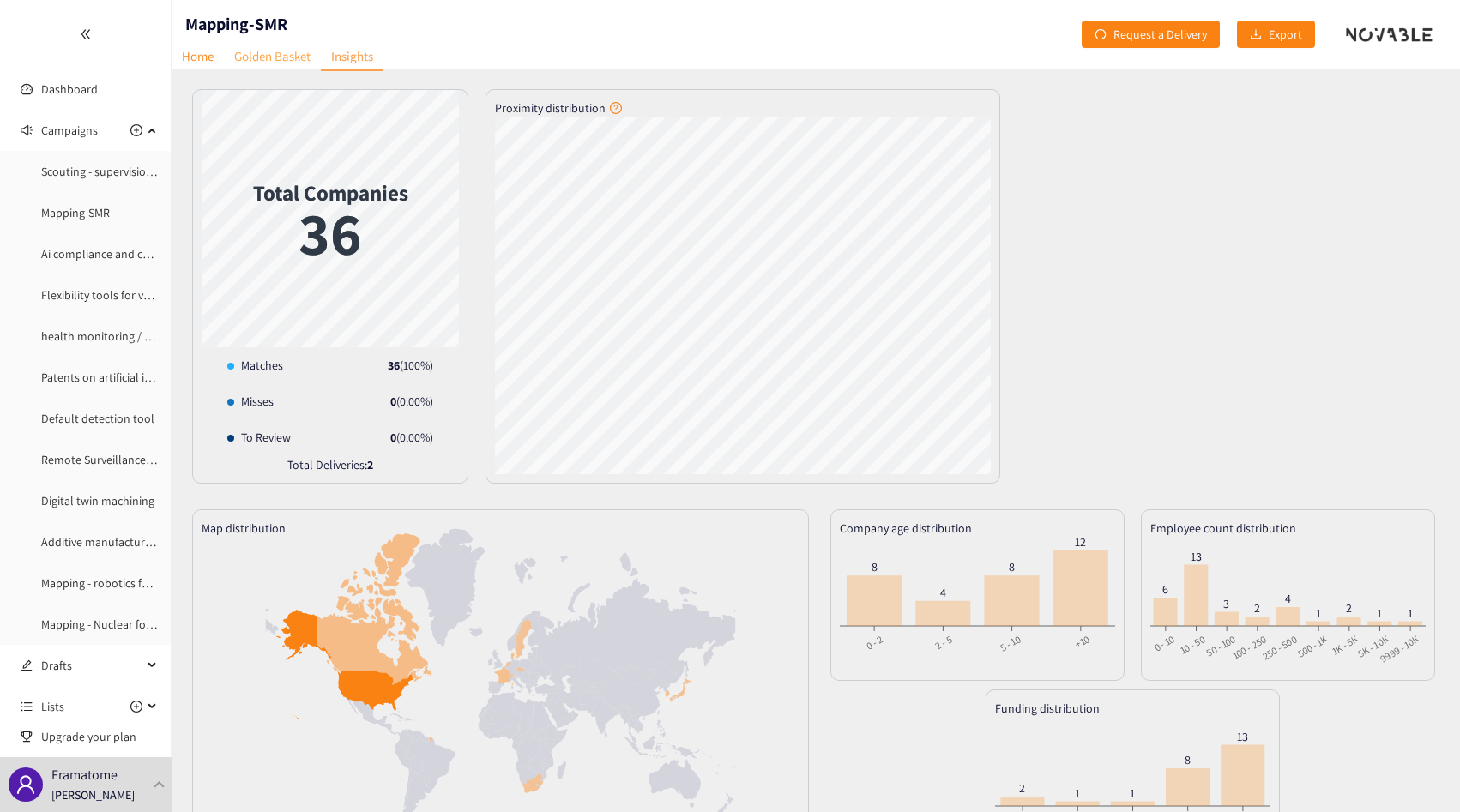
click at [277, 50] on link "Golden Basket" at bounding box center [273, 56] width 97 height 26
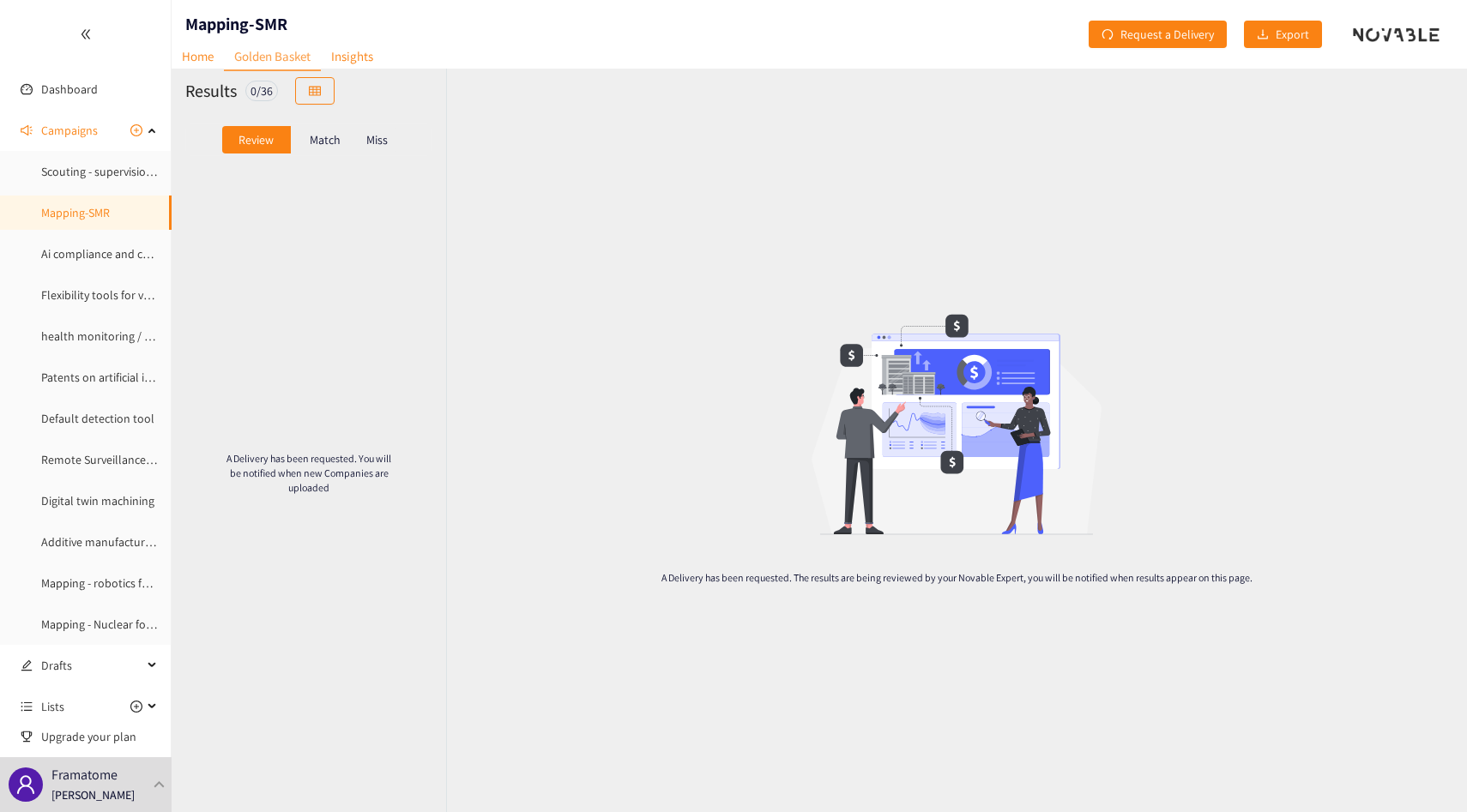
click at [330, 119] on div "Review Match Miss" at bounding box center [309, 140] width 274 height 53
click at [330, 133] on p "Match" at bounding box center [325, 139] width 31 height 13
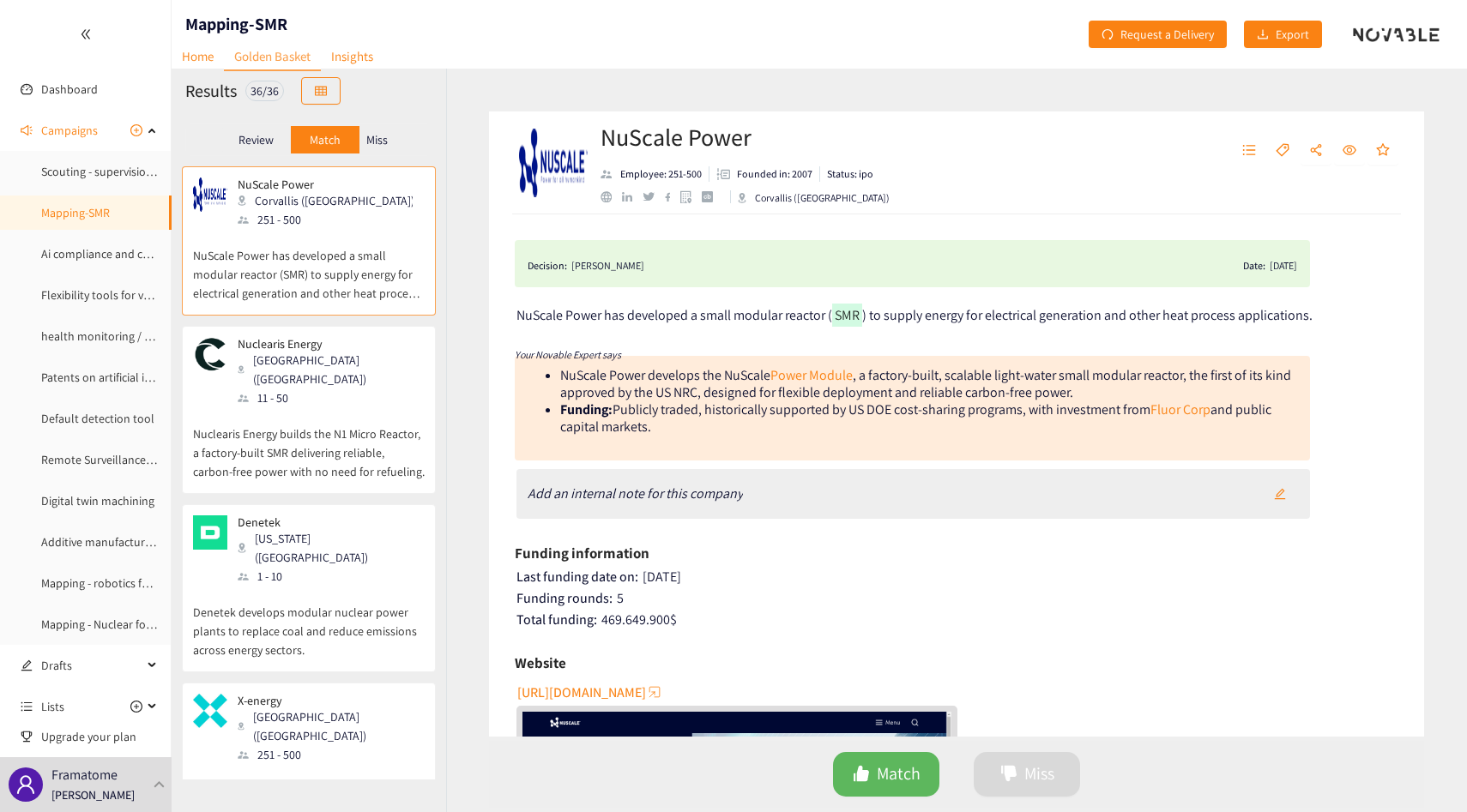
click at [308, 352] on div "Brooklyn (USA)" at bounding box center [330, 370] width 186 height 38
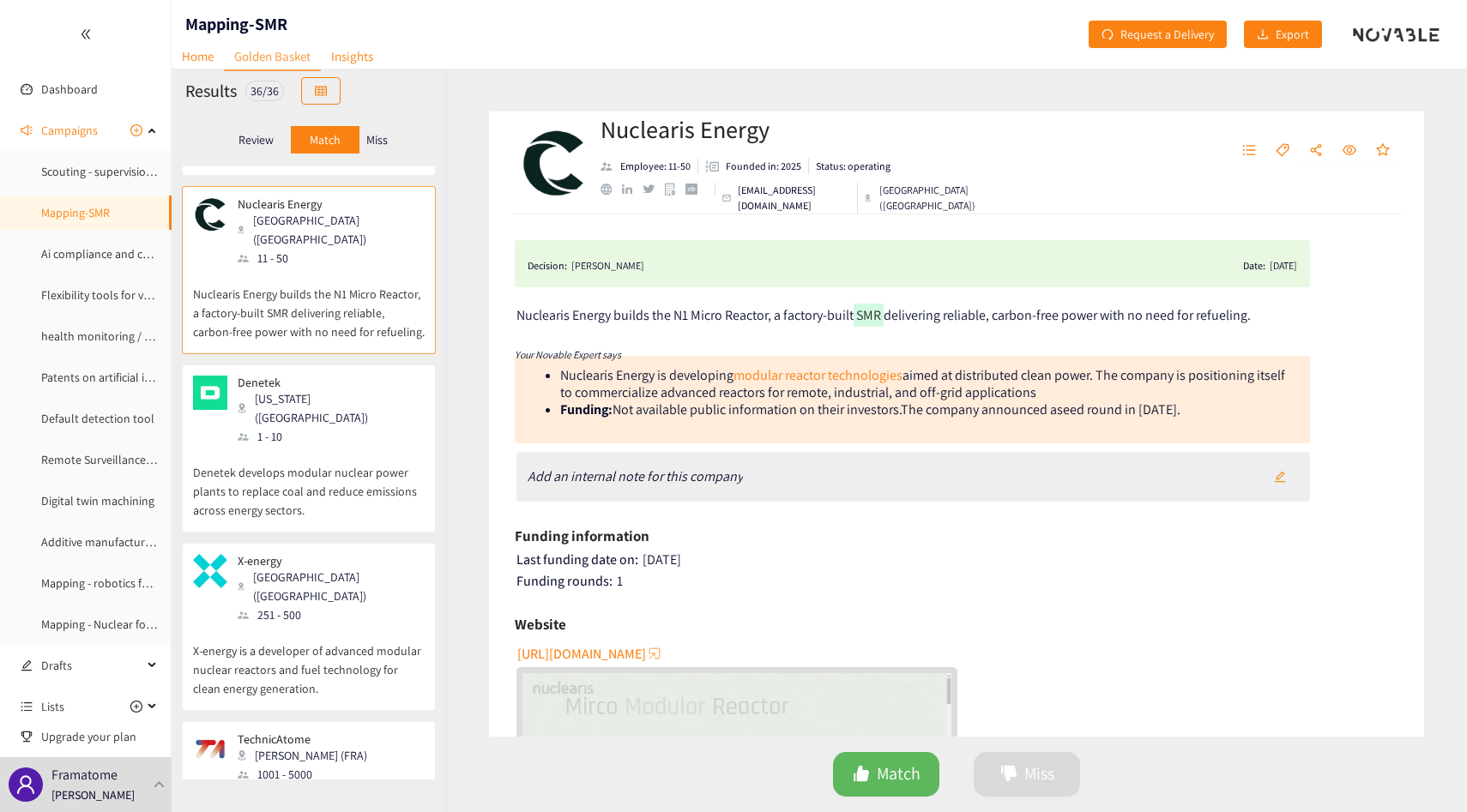
scroll to position [148, 0]
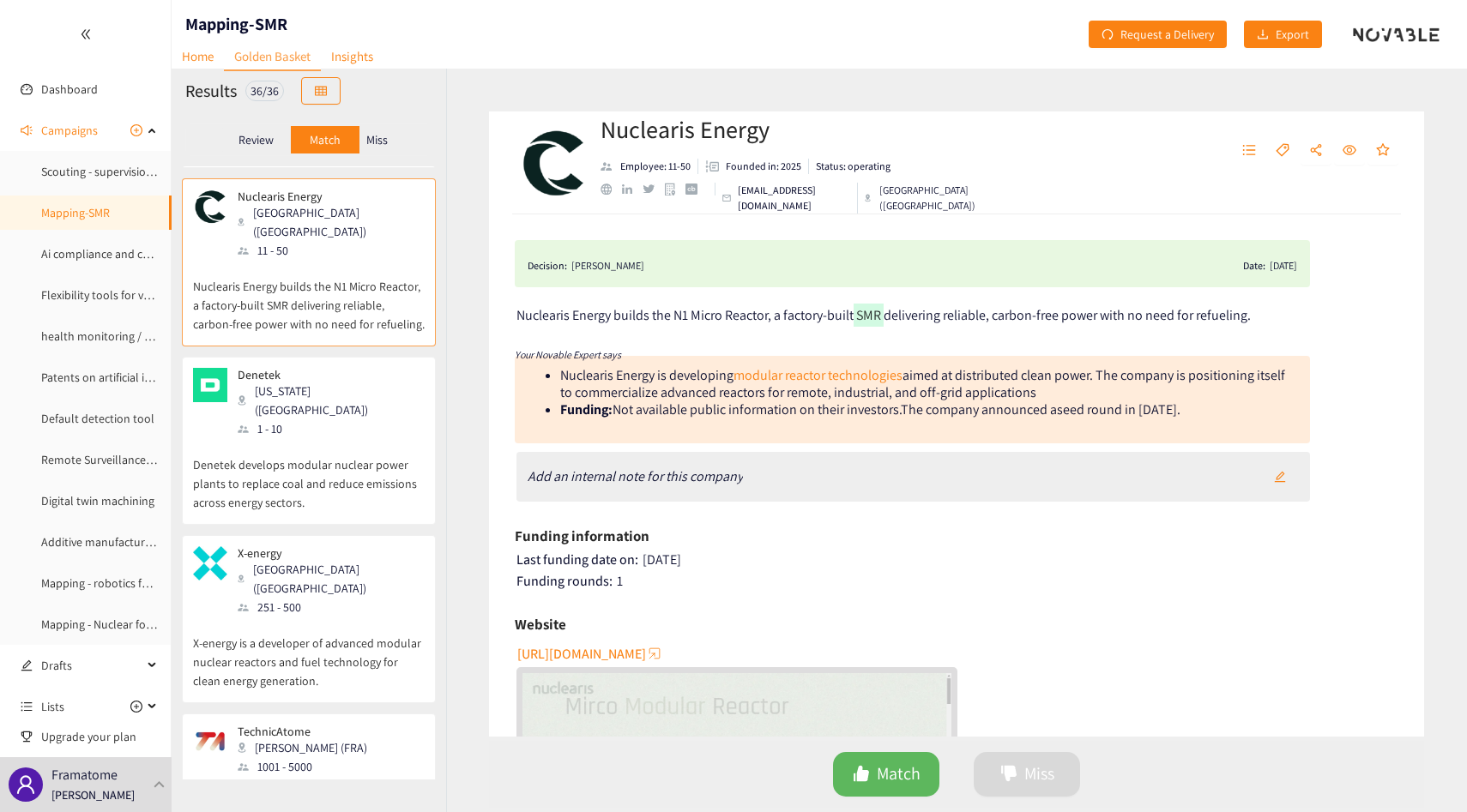
click at [304, 448] on p "Denetek develops modular nuclear power plants to replace coal and reduce emissi…" at bounding box center [309, 475] width 232 height 74
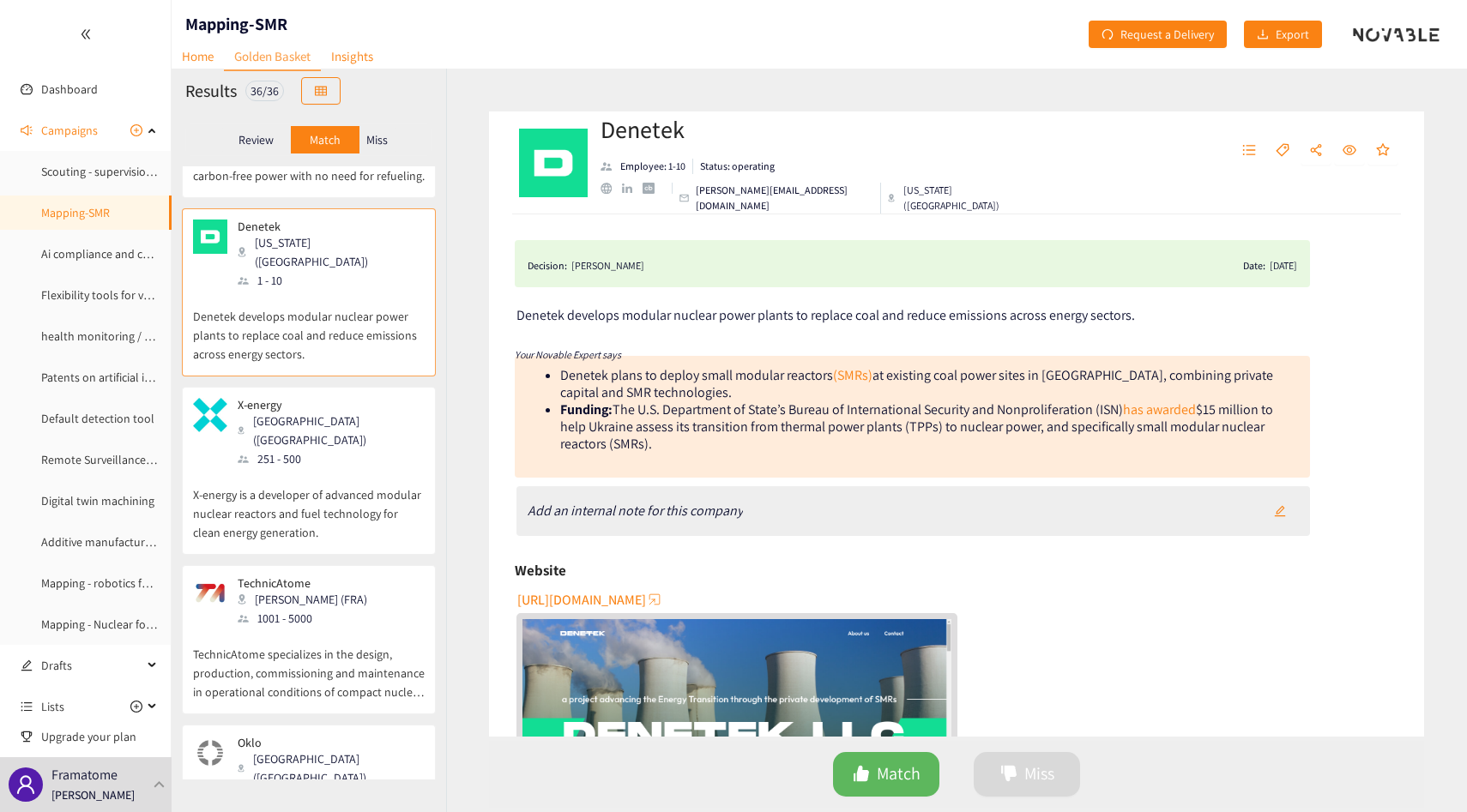
scroll to position [295, 0]
click at [304, 469] on p "X-energy is a developer of advanced modular nuclear reactors and fuel technolog…" at bounding box center [309, 506] width 232 height 74
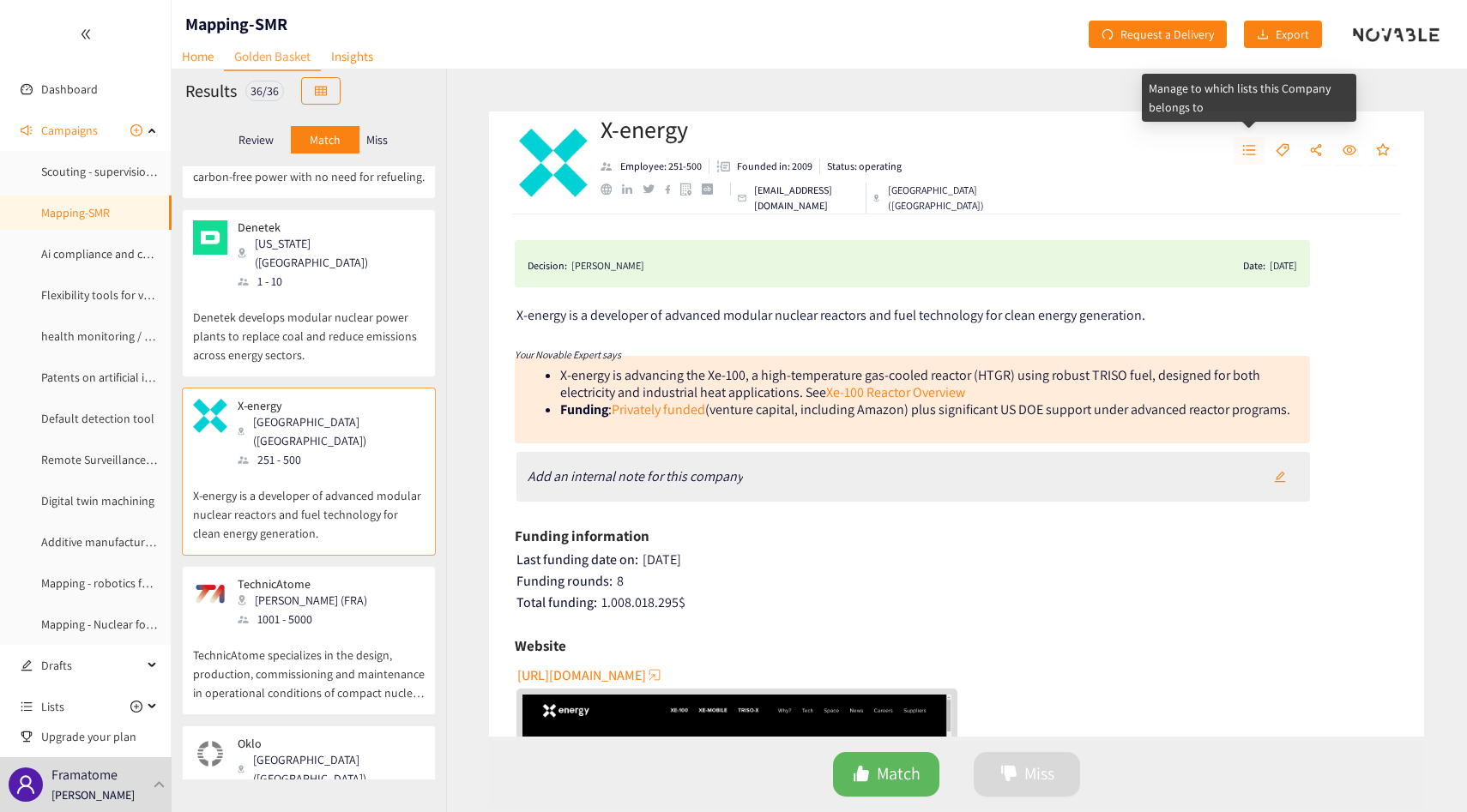
click at [1241, 138] on button "button" at bounding box center [1248, 150] width 31 height 27
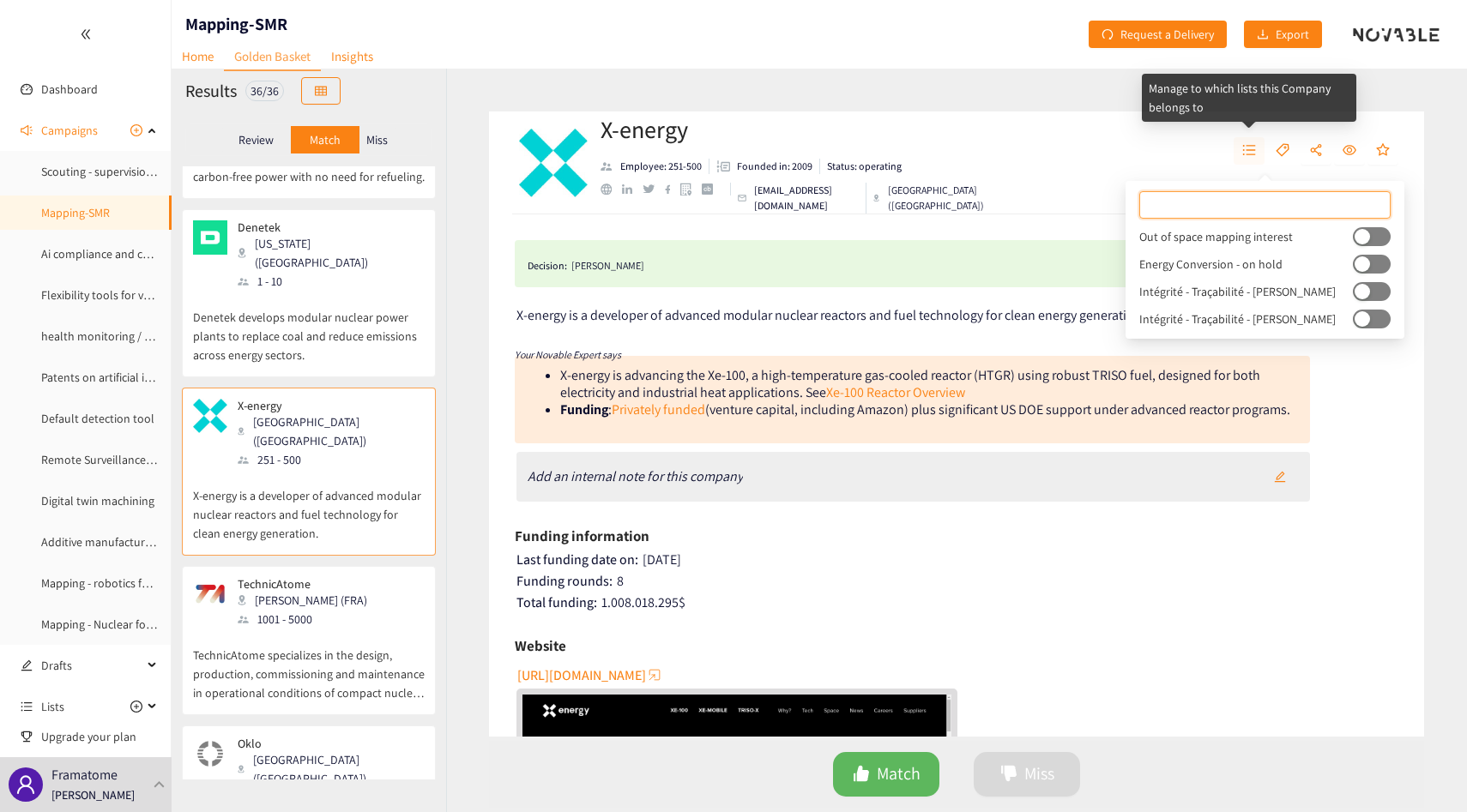
click at [1241, 138] on button "button" at bounding box center [1248, 150] width 31 height 27
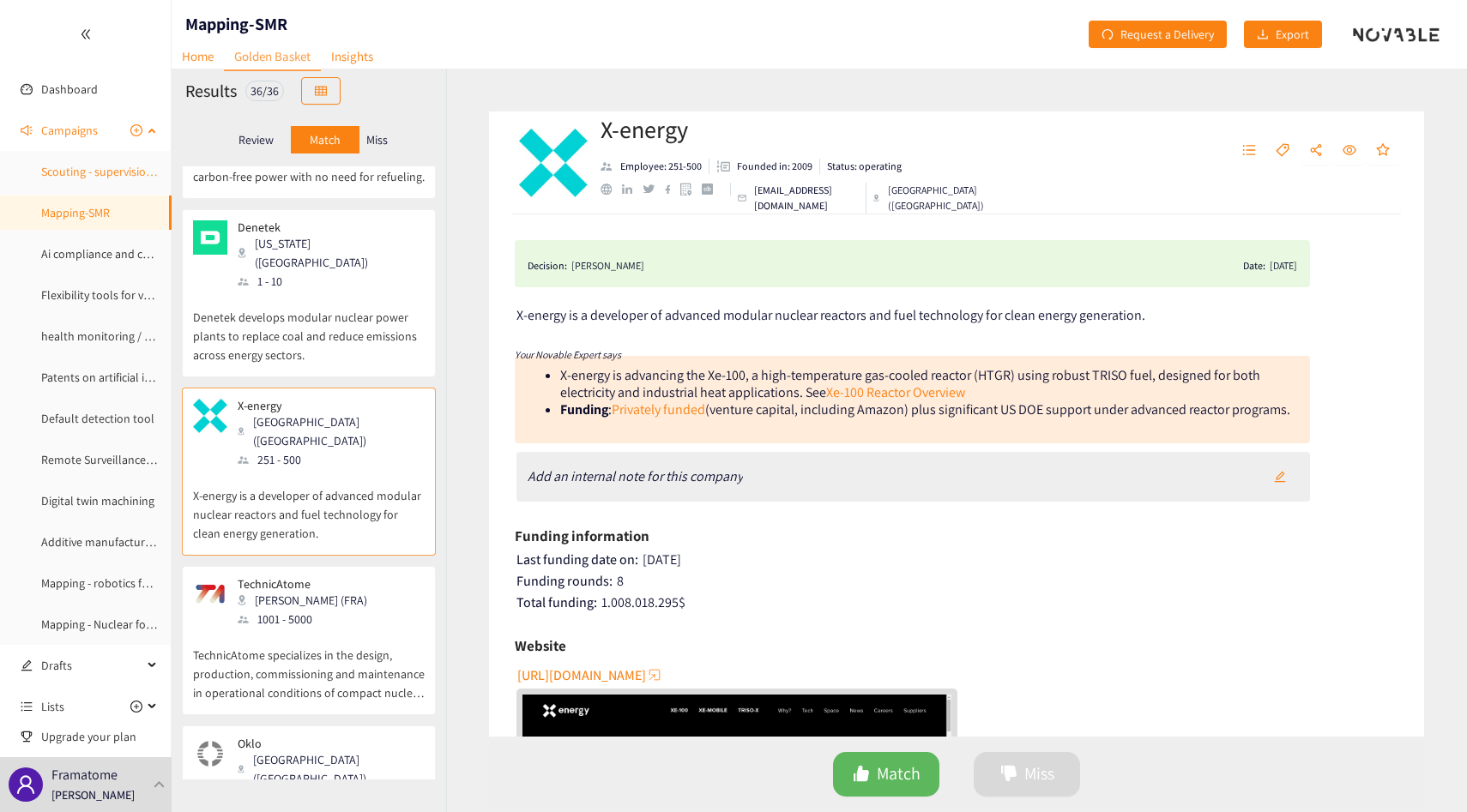
click at [63, 169] on link "Scouting - supervision platforms multi-applications -" at bounding box center [174, 171] width 267 height 15
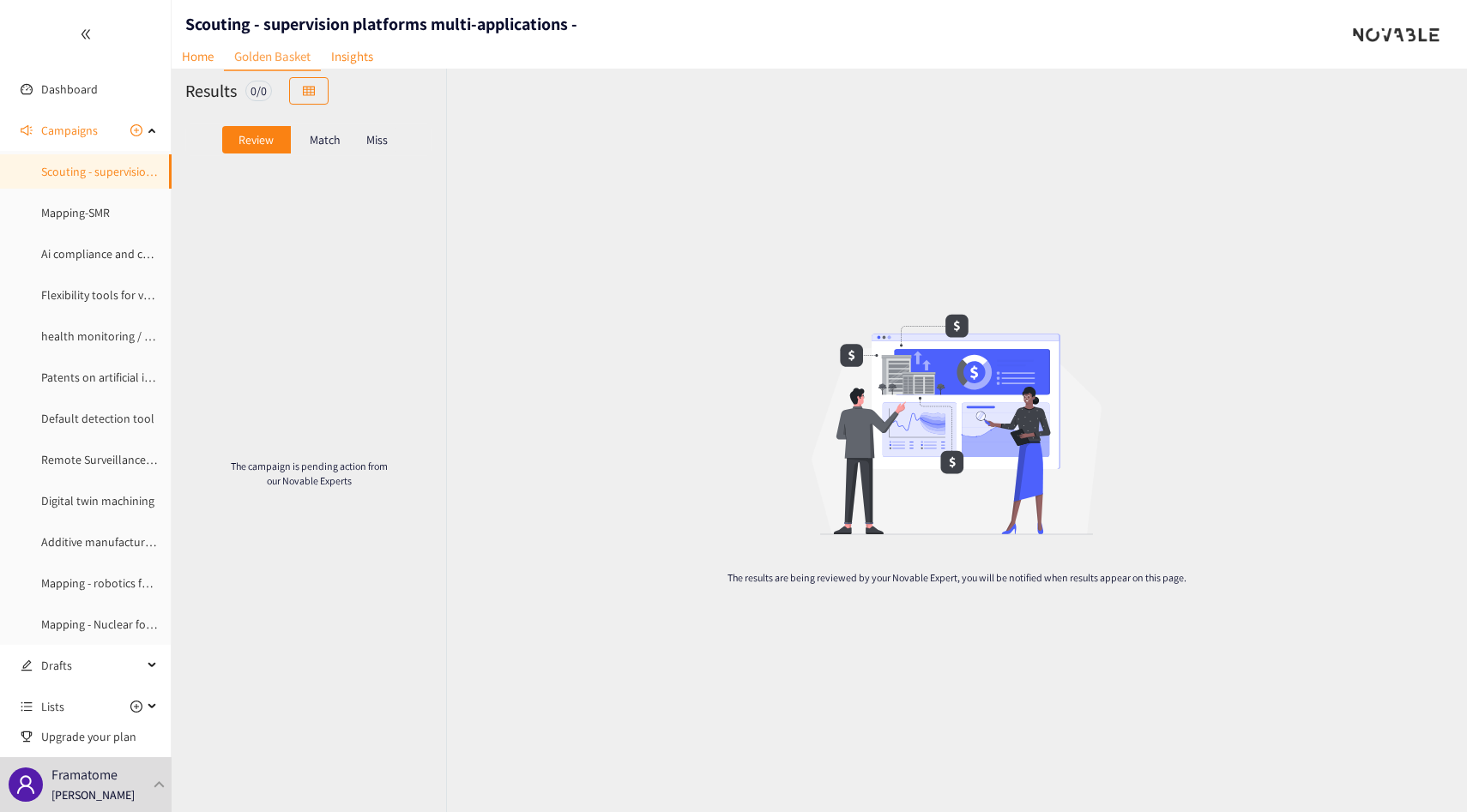
click at [346, 151] on div "Match" at bounding box center [325, 139] width 68 height 27
click at [381, 141] on p "Miss" at bounding box center [377, 139] width 22 height 13
click at [220, 132] on div "Review Match Miss" at bounding box center [309, 139] width 247 height 32
click at [78, 288] on link "Flexibility tools for very low carbon grids and role of low carbon dispatchable…" at bounding box center [327, 295] width 573 height 15
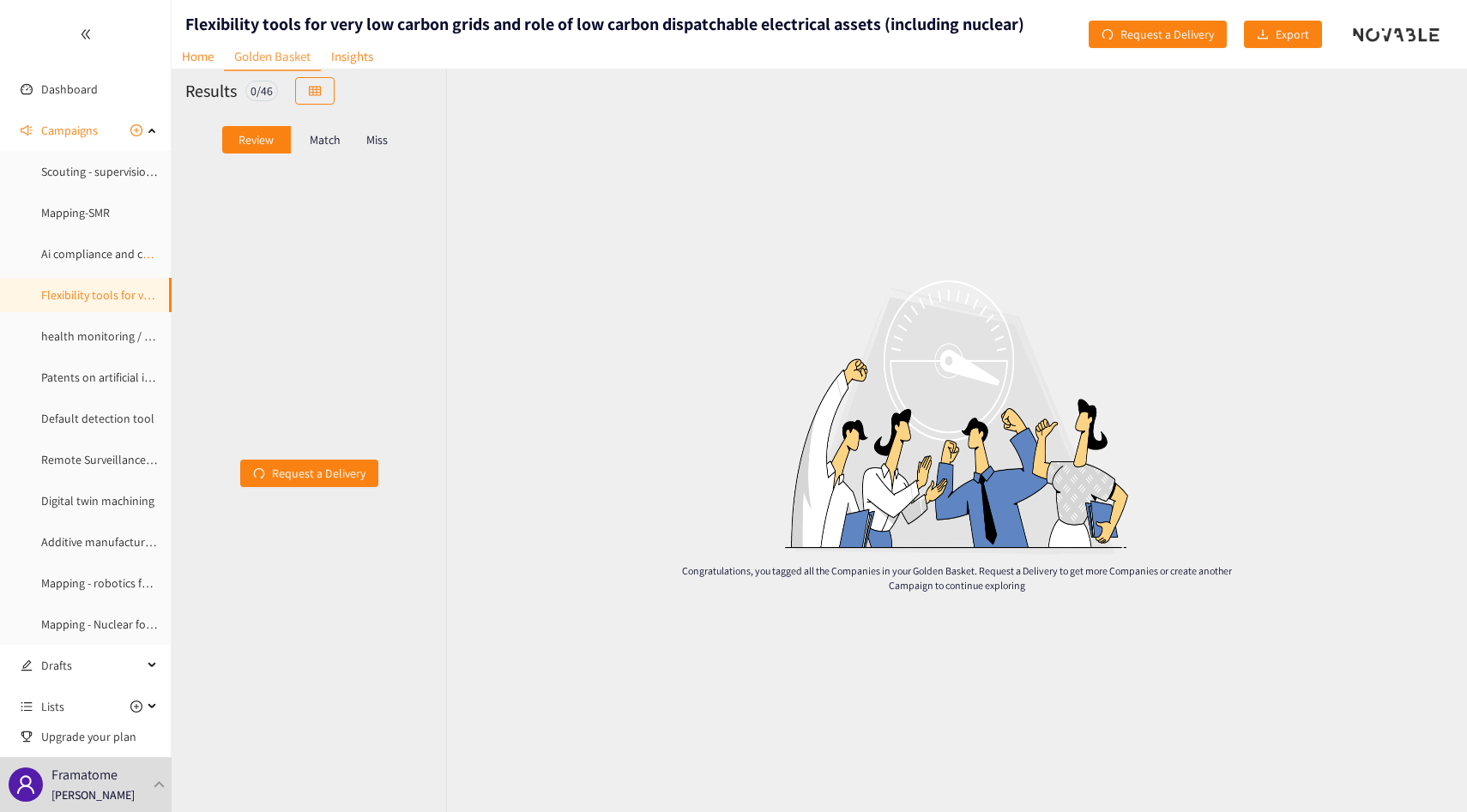
click at [327, 149] on div "Match" at bounding box center [325, 139] width 68 height 27
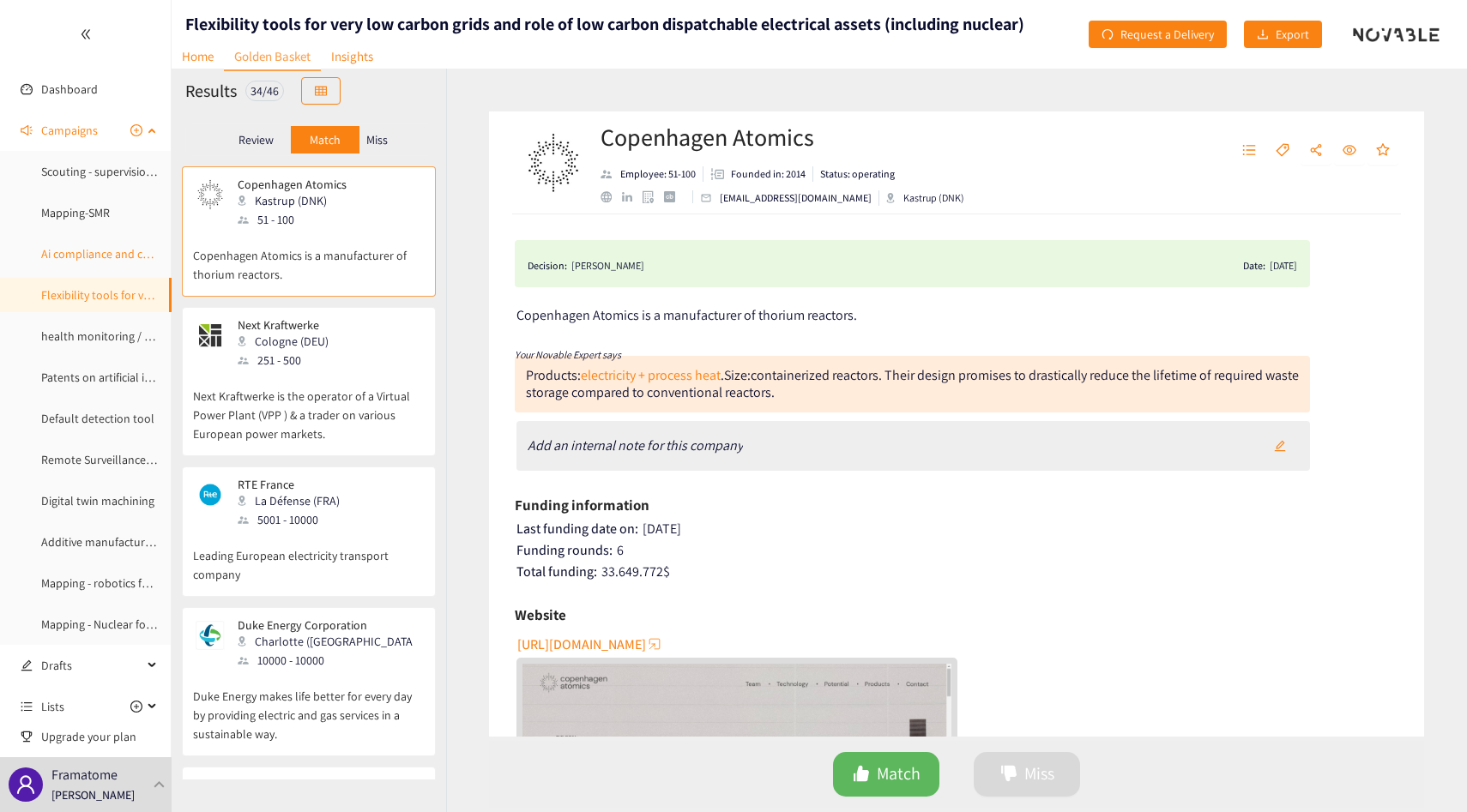
click at [111, 260] on link "Ai compliance and certification" at bounding box center [118, 254] width 156 height 15
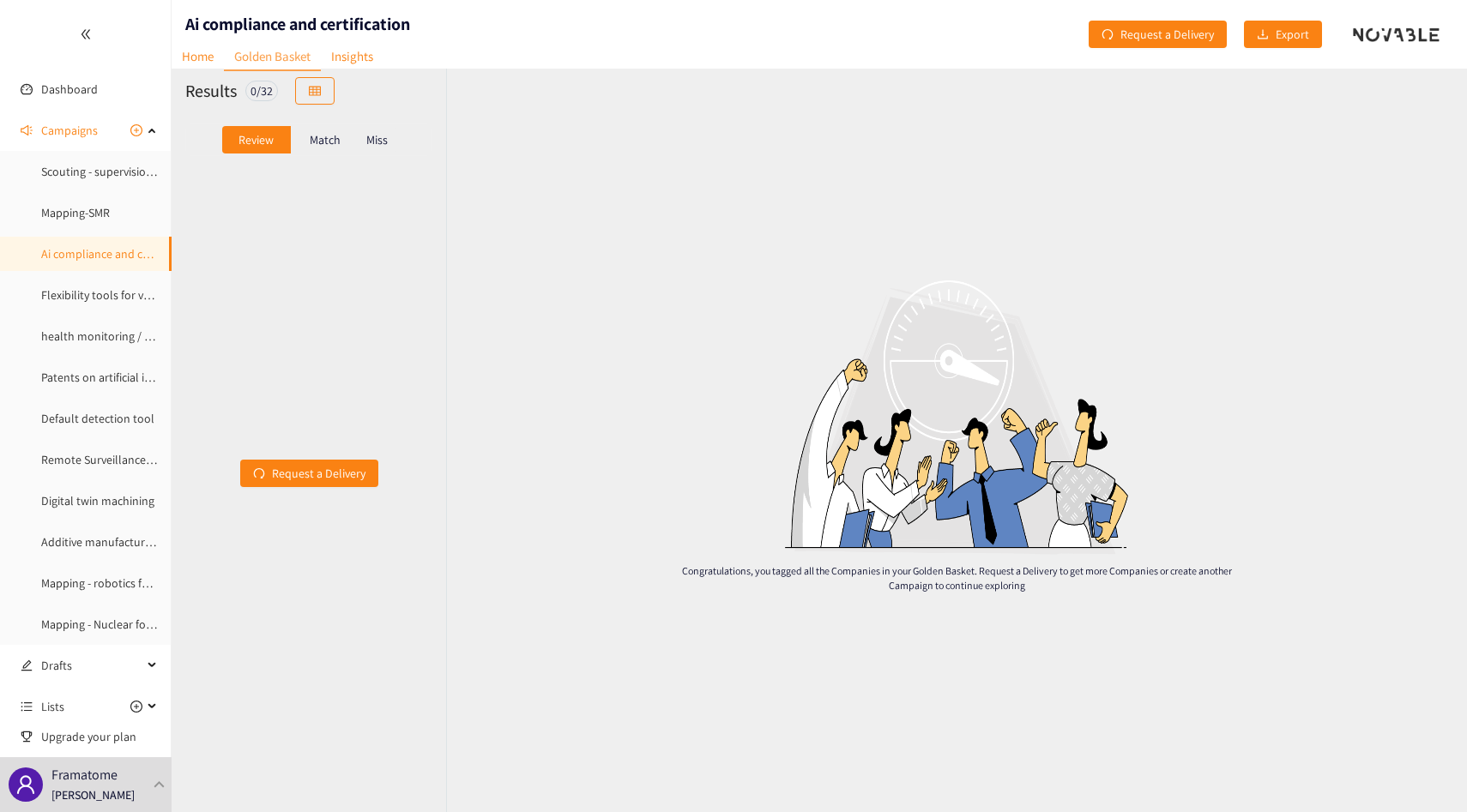
click at [325, 139] on p "Match" at bounding box center [325, 139] width 31 height 13
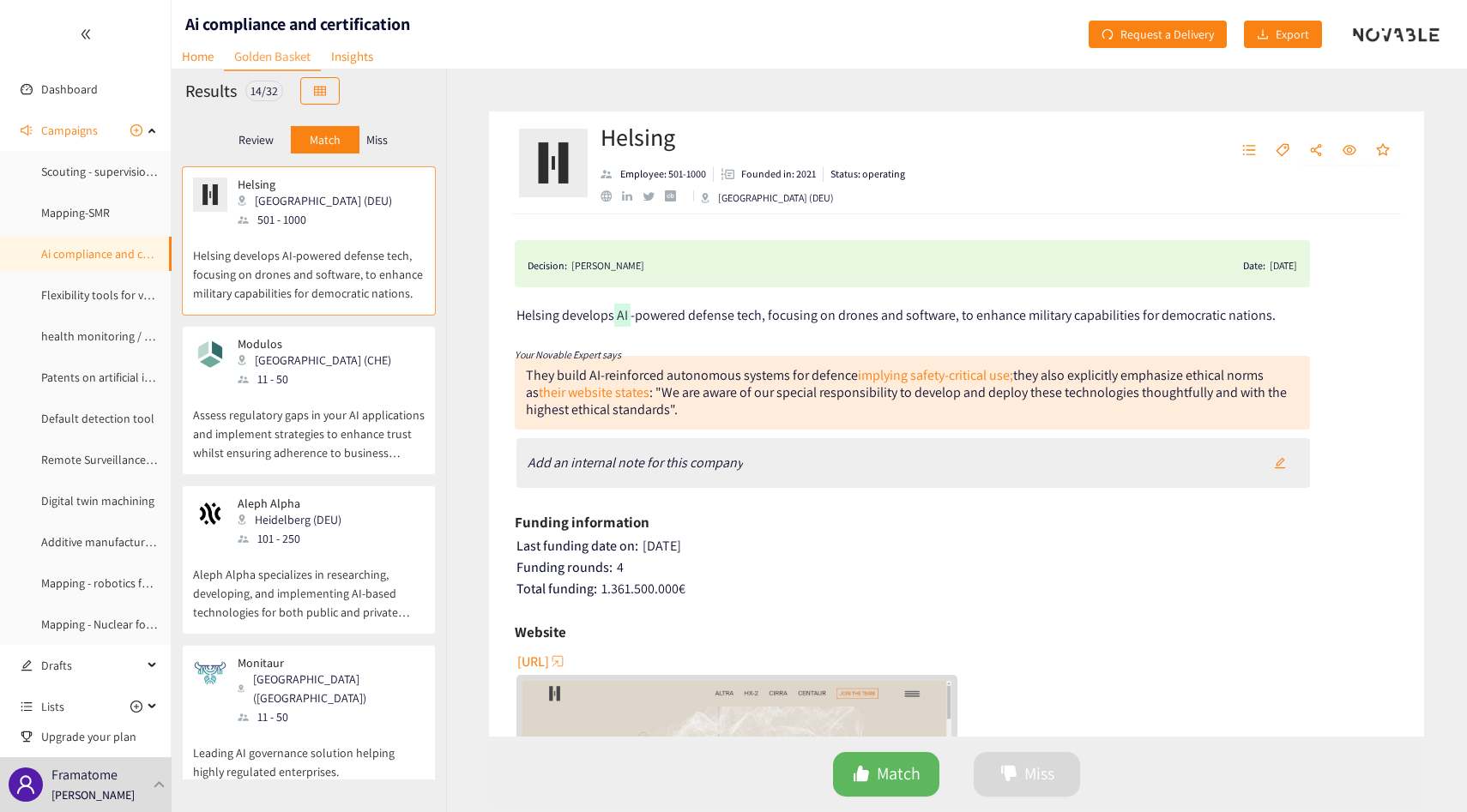
click at [400, 139] on div "Review Match Miss" at bounding box center [309, 139] width 247 height 32
click at [391, 139] on div "Miss" at bounding box center [378, 139] width 36 height 27
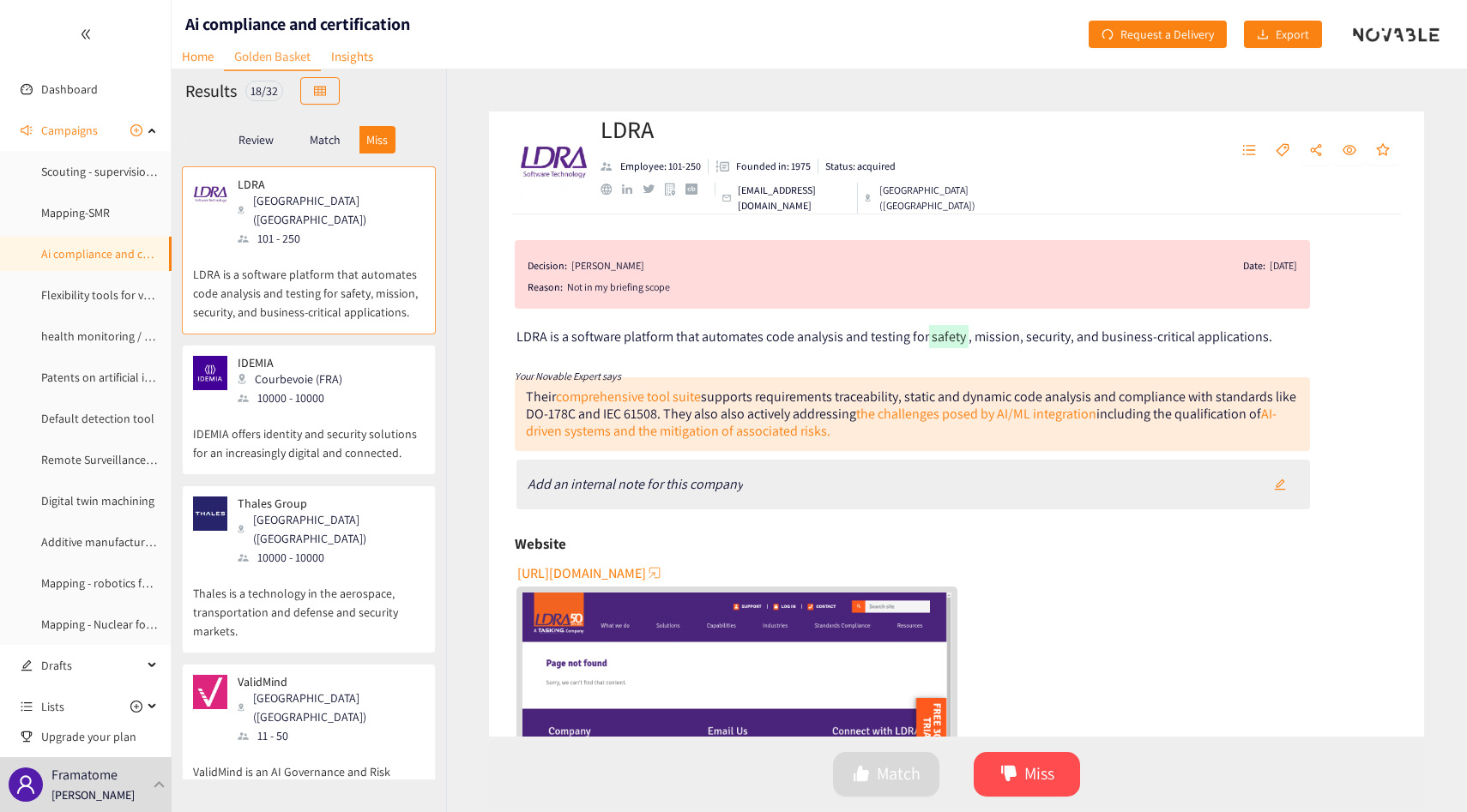
click at [330, 137] on p "Match" at bounding box center [325, 139] width 31 height 13
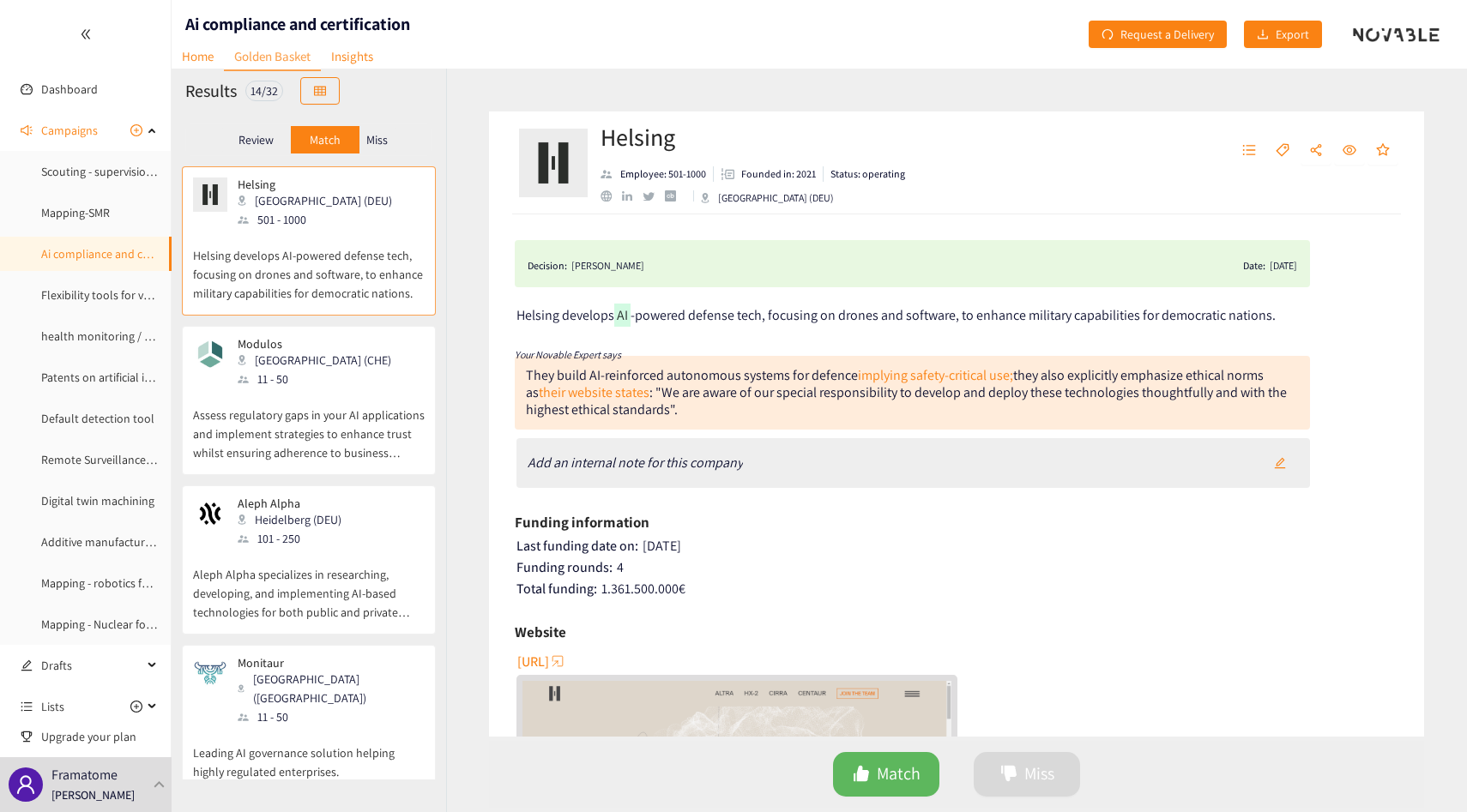
click at [307, 390] on p "Assess regulatory gaps in your AI applications and implement strategies to enha…" at bounding box center [309, 425] width 232 height 74
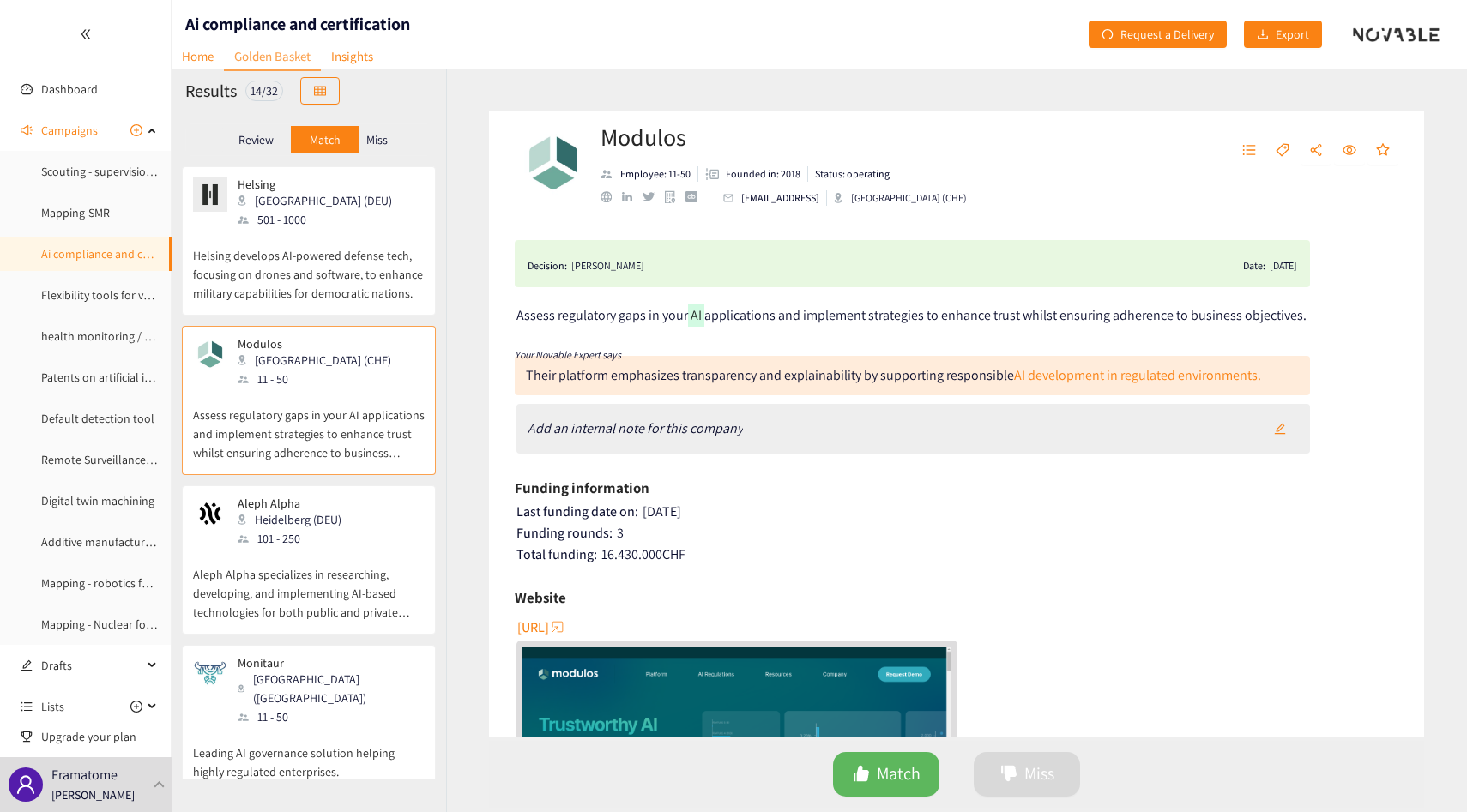
click at [319, 556] on p "Aleph Alpha specializes in researching, developing, and implementing AI-based t…" at bounding box center [309, 585] width 232 height 74
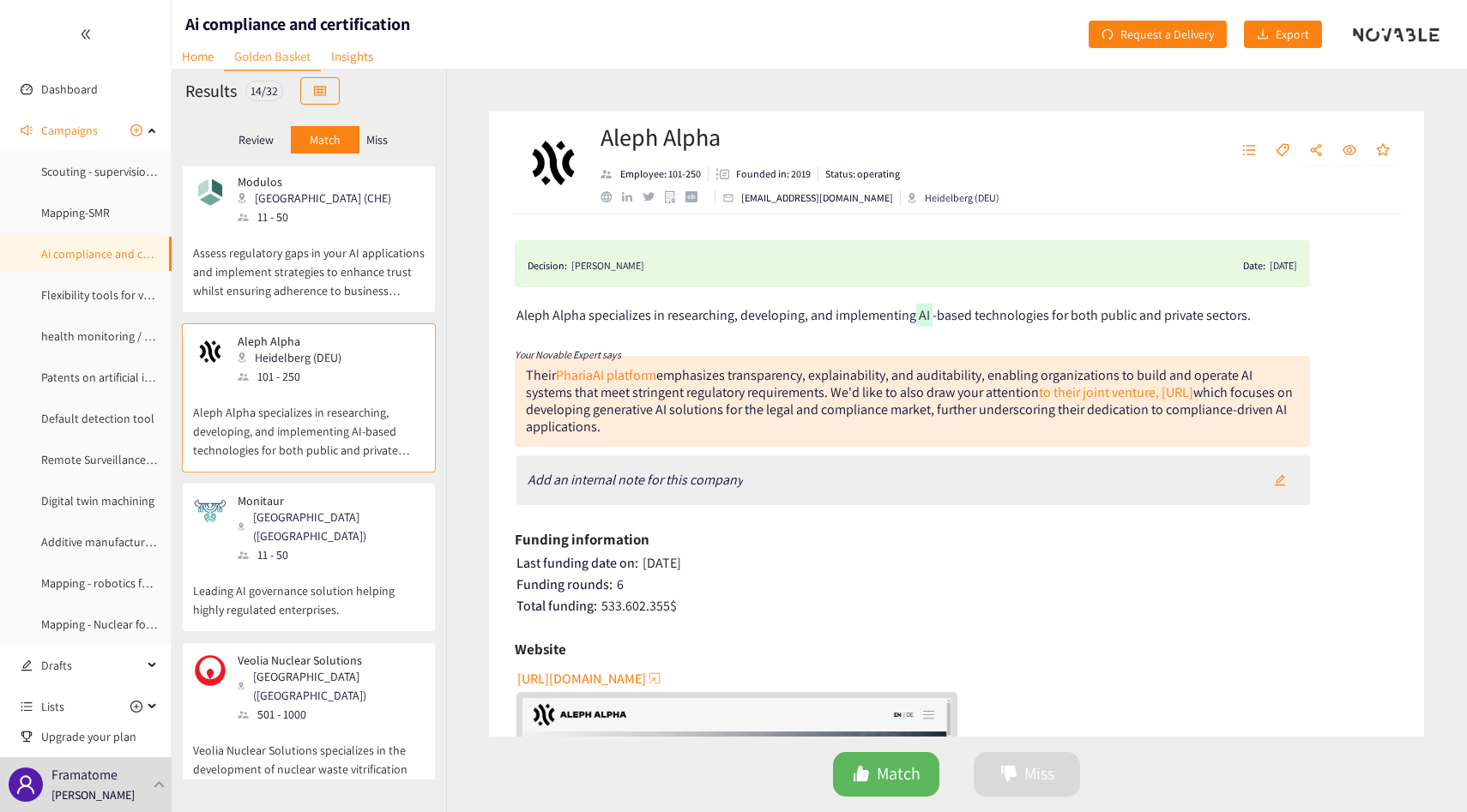
scroll to position [163, 0]
click at [319, 563] on p "Leading AI governance solution helping highly regulated enterprises." at bounding box center [309, 591] width 232 height 55
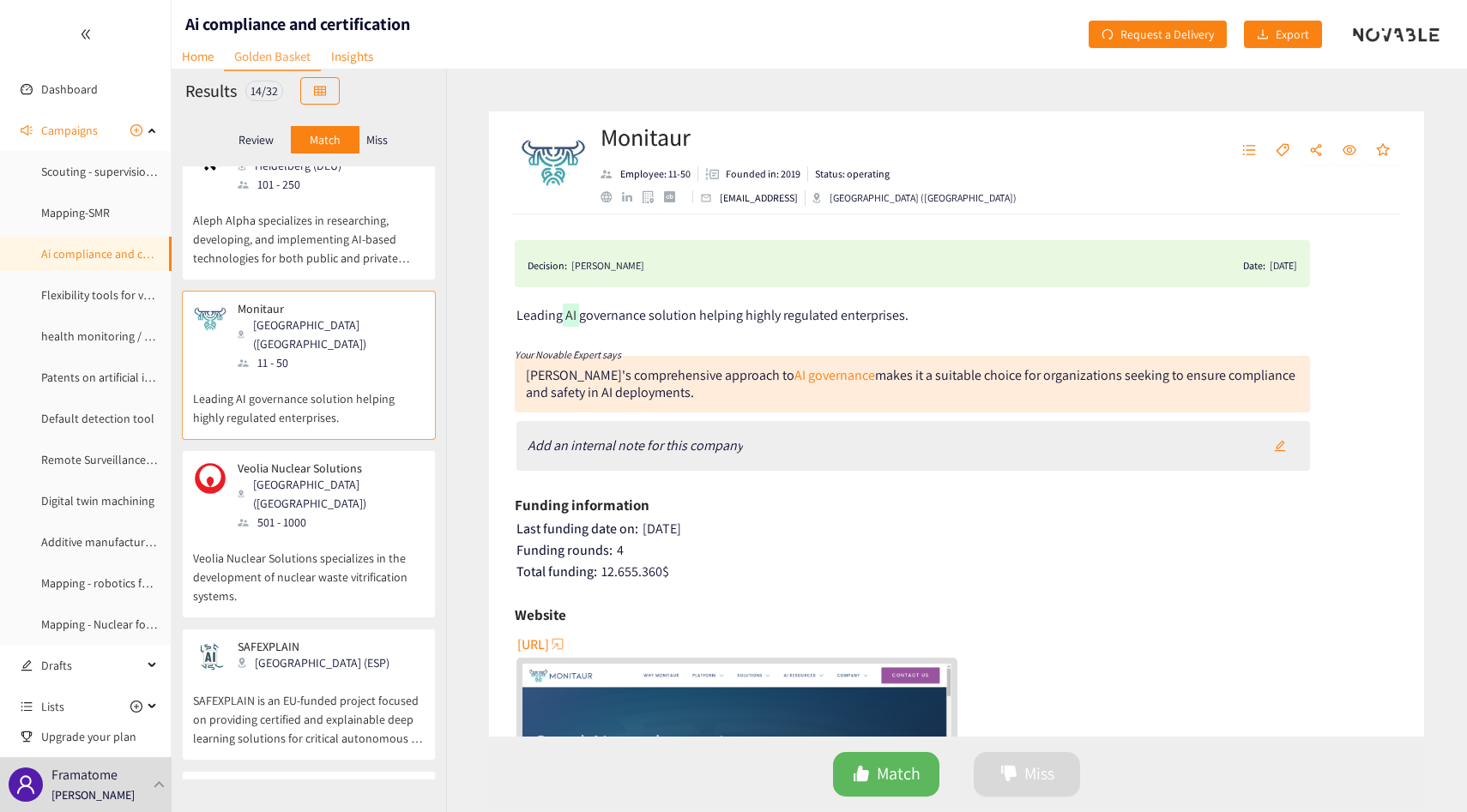
click at [319, 556] on p "Veolia Nuclear Solutions specializes in the development of nuclear waste vitrif…" at bounding box center [309, 569] width 232 height 74
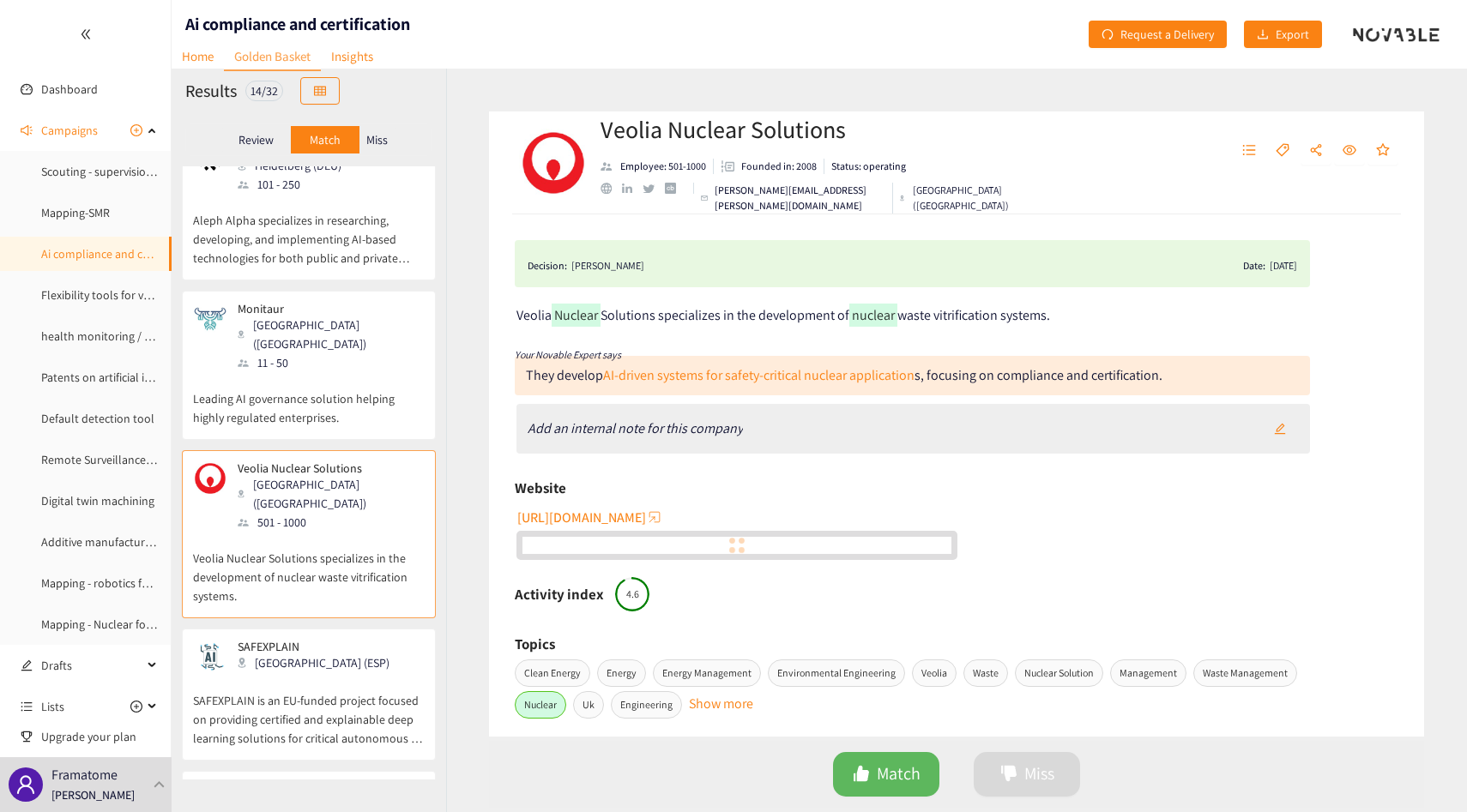
scroll to position [578, 0]
